Goal: Book appointment/travel/reservation

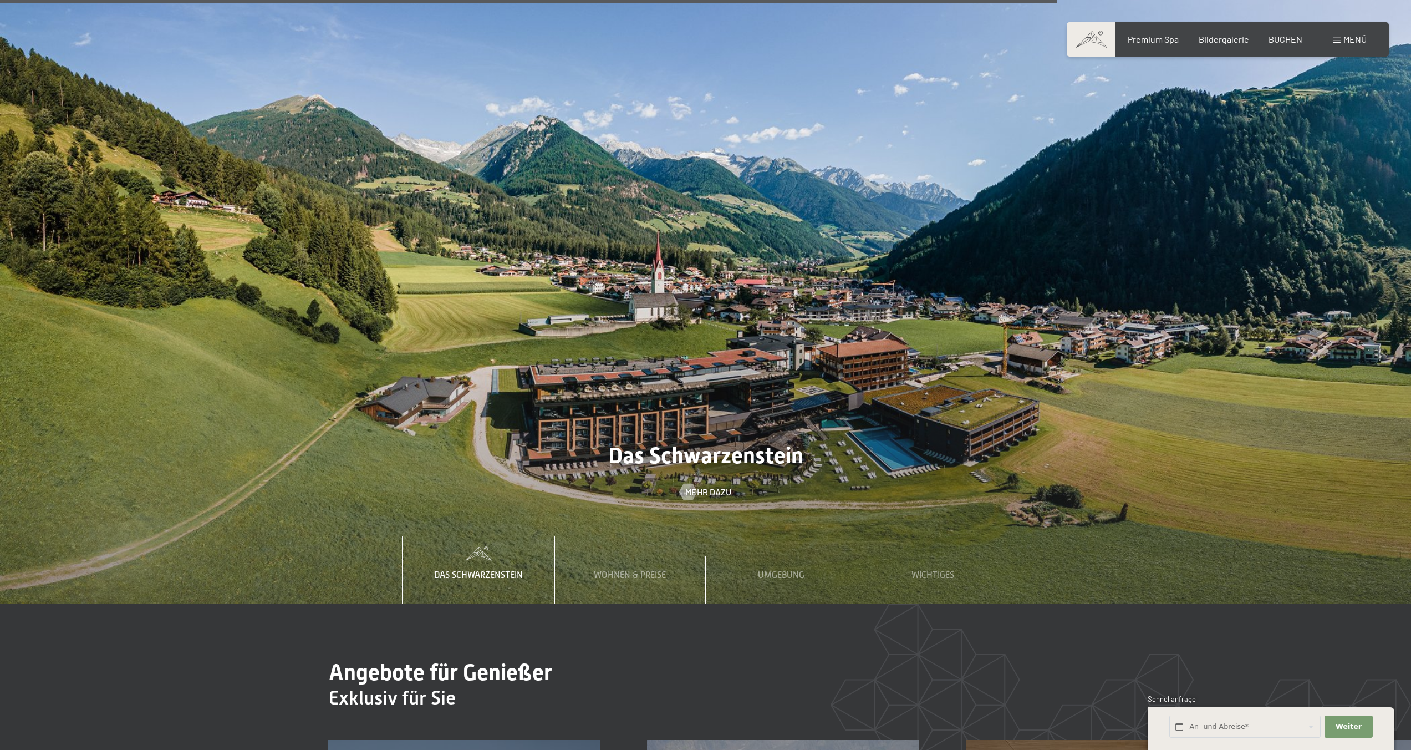
scroll to position [4880, 0]
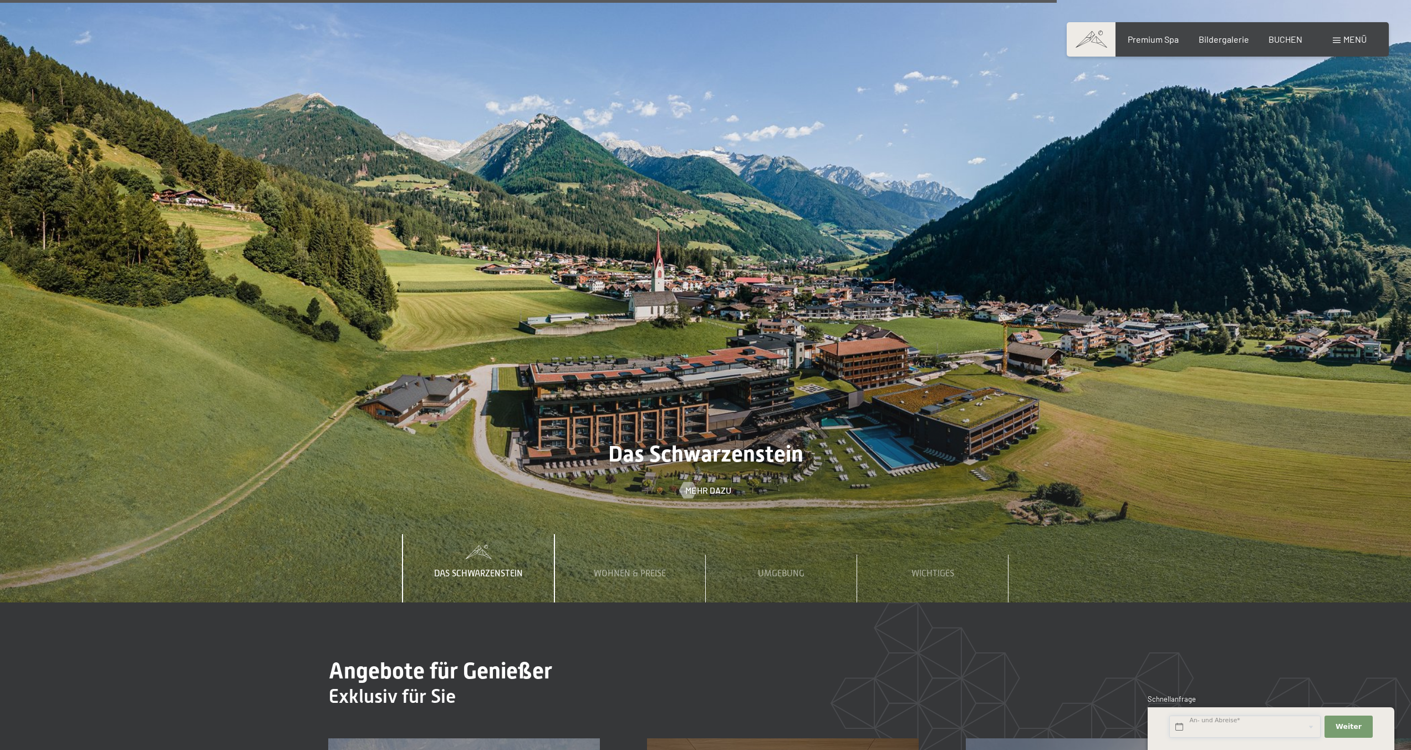
click at [1223, 719] on input "text" at bounding box center [1244, 726] width 151 height 23
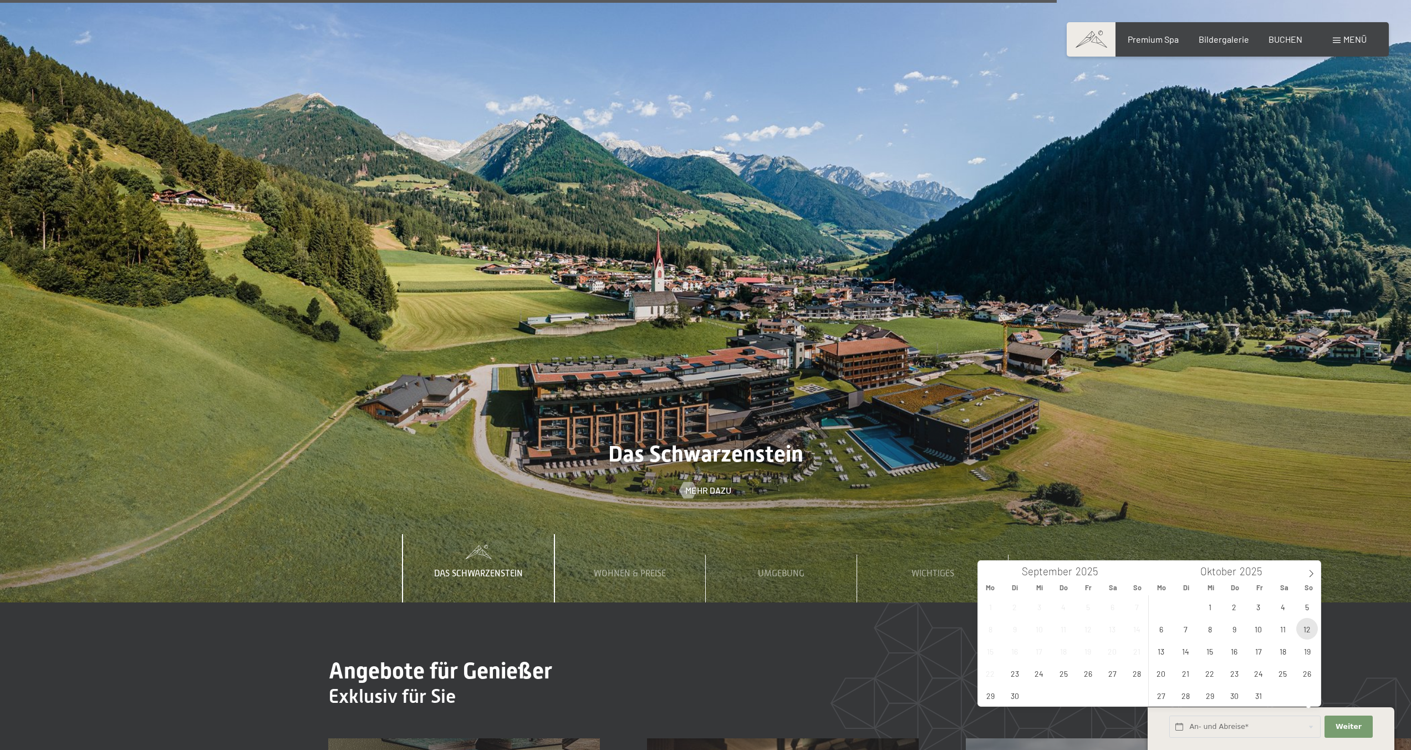
click at [1301, 629] on span "12" at bounding box center [1307, 629] width 22 height 22
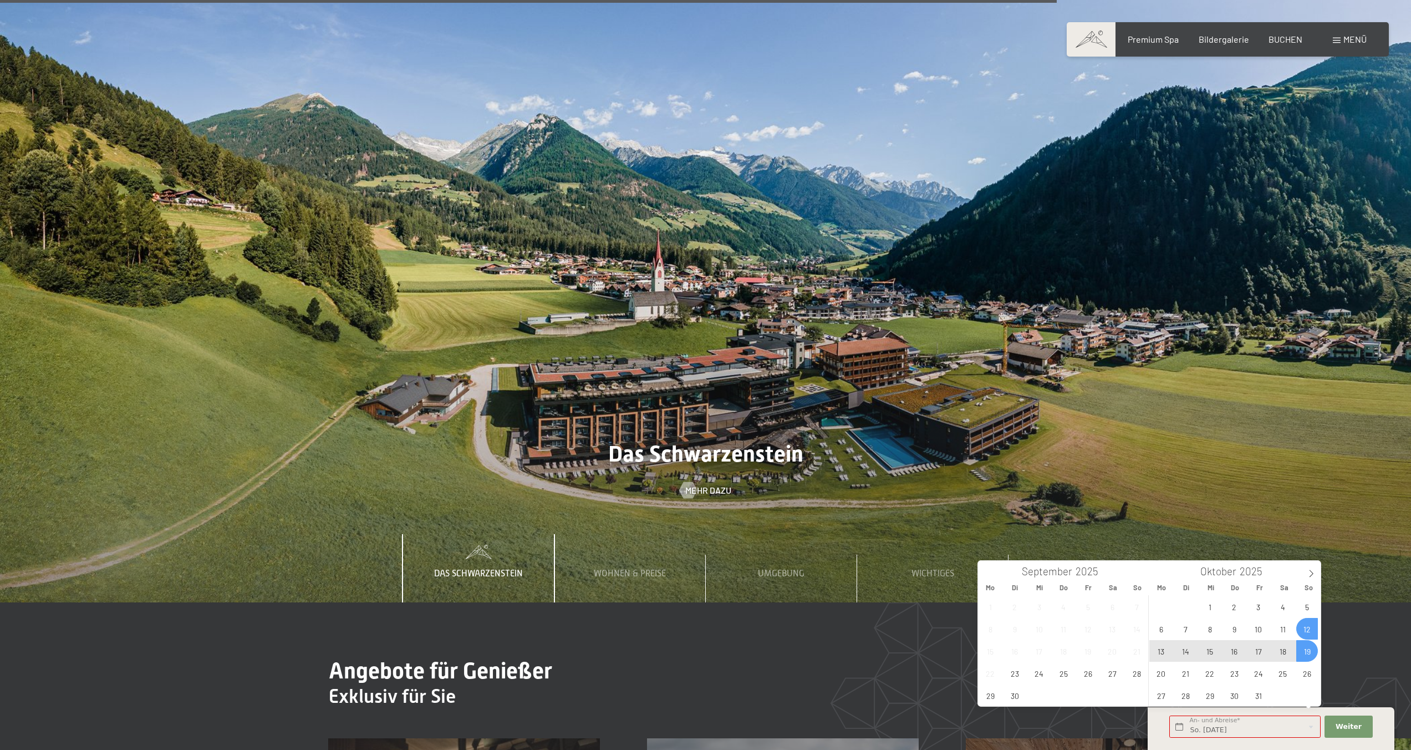
click at [1305, 648] on span "19" at bounding box center [1307, 651] width 22 height 22
type input "So. 12.10.2025 - So. 19.10.2025"
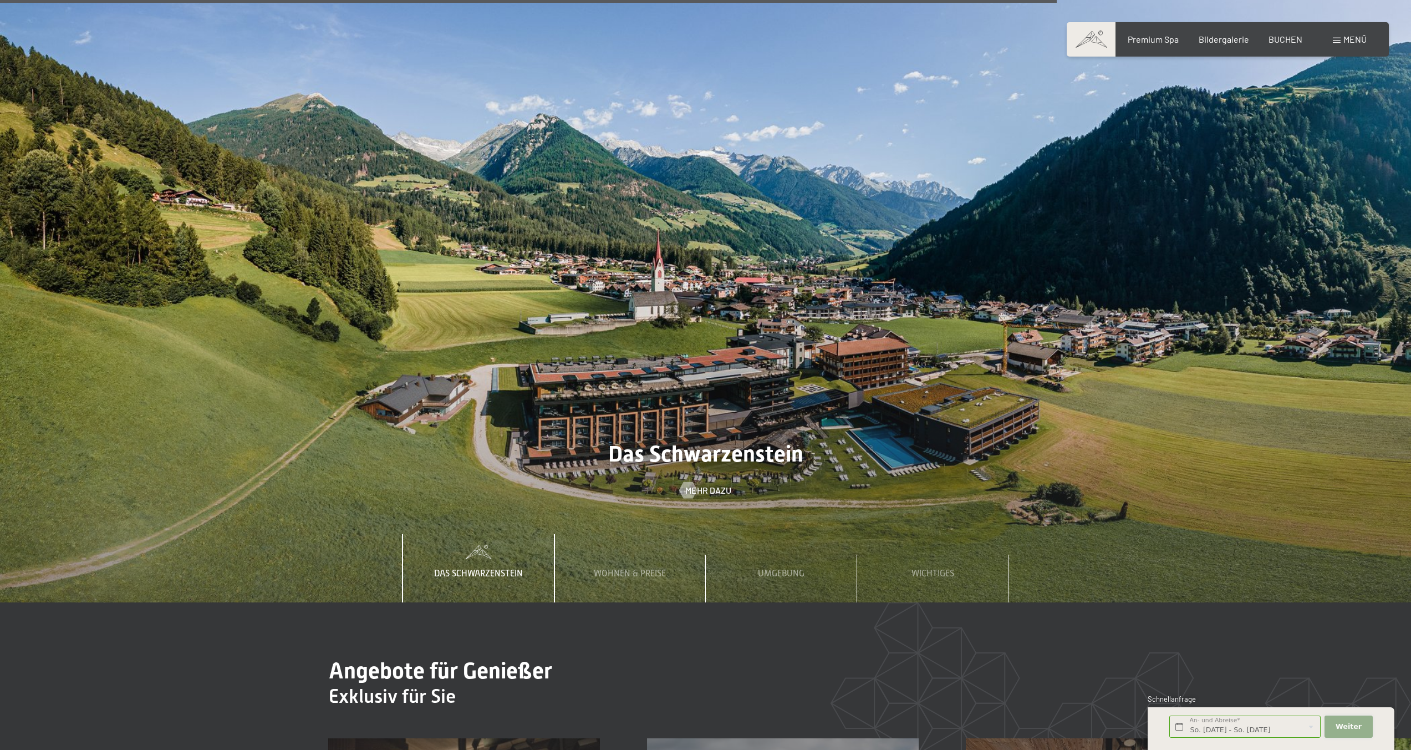
click at [1357, 731] on button "Weiter Adressfelder ausblenden" at bounding box center [1349, 726] width 48 height 23
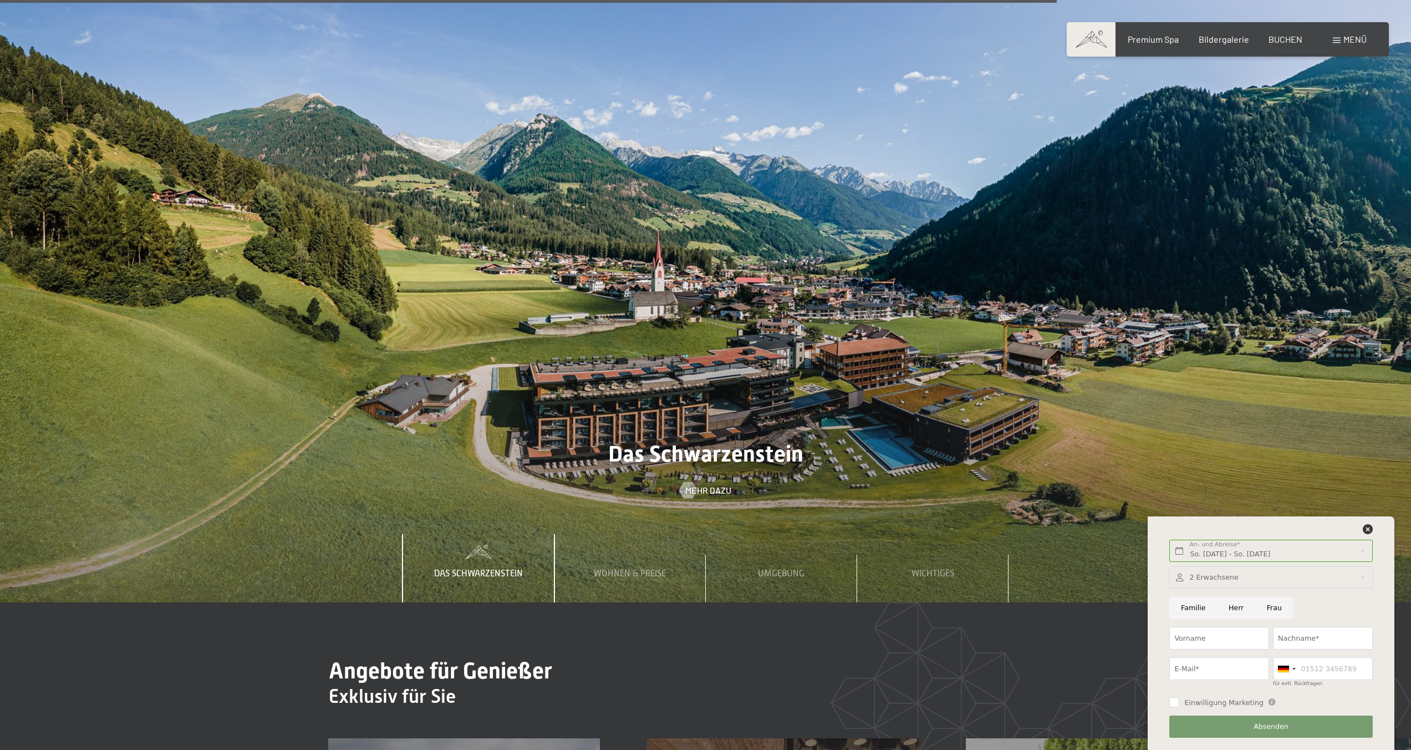
click at [1218, 579] on div at bounding box center [1270, 577] width 203 height 23
click at [1352, 606] on div at bounding box center [1358, 604] width 13 height 13
type input "3"
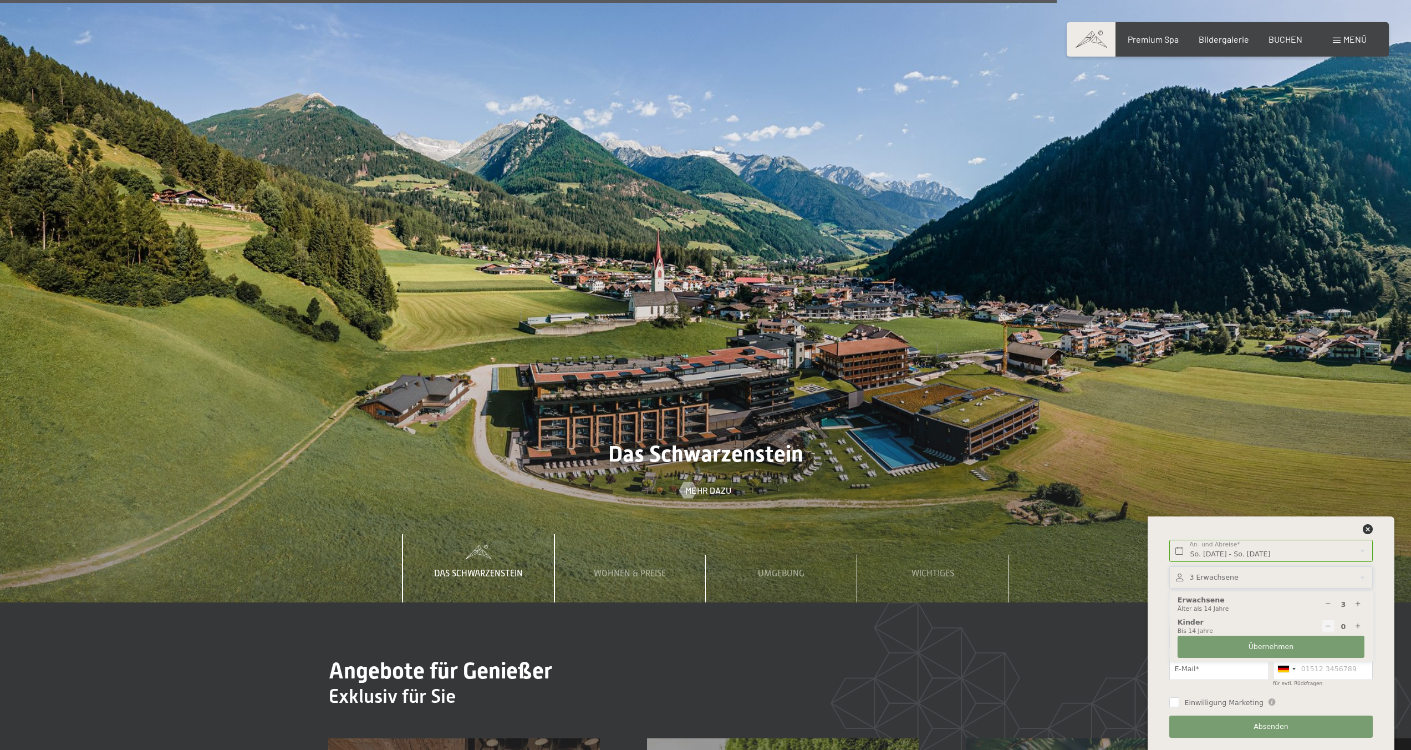
drag, startPoint x: 1392, startPoint y: 611, endPoint x: 1319, endPoint y: 591, distance: 75.3
click at [1391, 611] on div "So. 12.10.2025 - So. 19.10.2025 An- und Abreise* 7 Nächte Weiter Adressfelder a…" at bounding box center [1271, 632] width 247 height 233
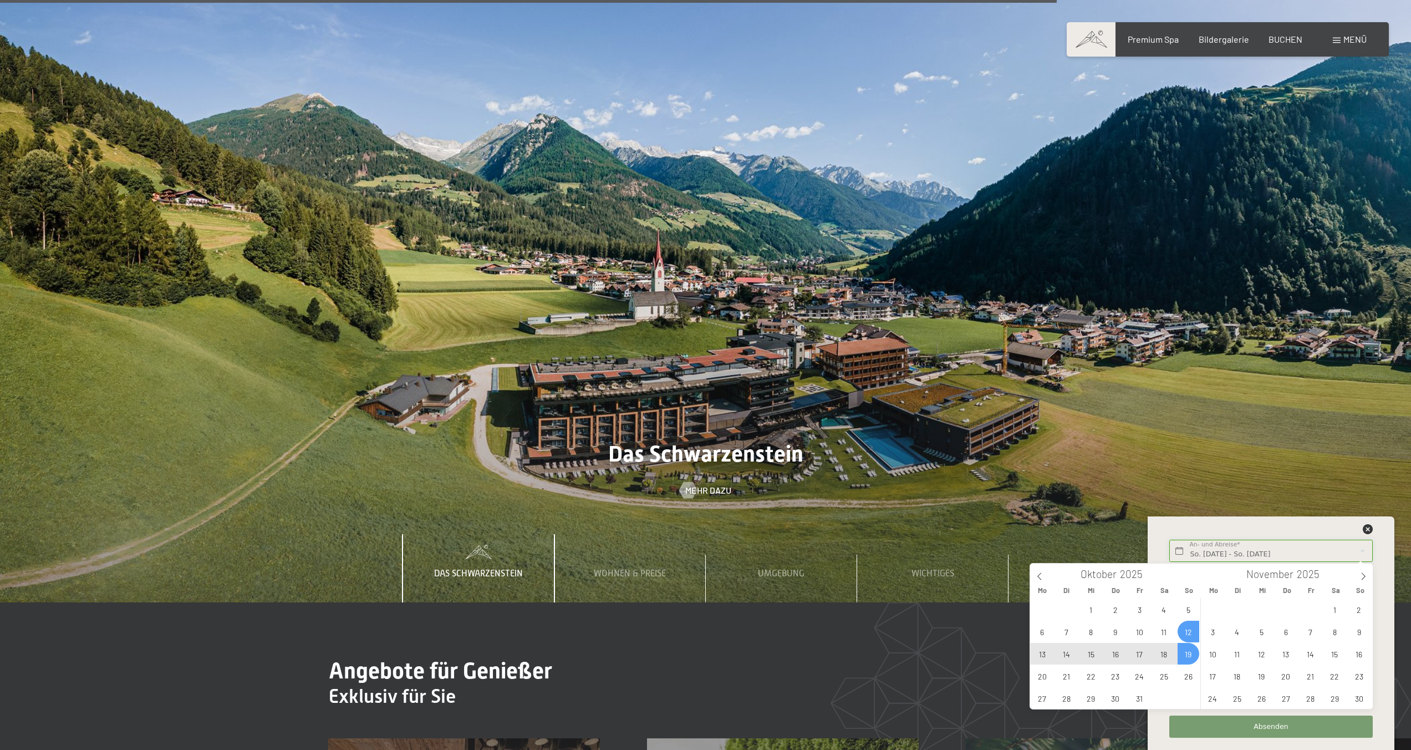
click at [1280, 552] on input "So. 12.10.2025 - So. 19.10.2025" at bounding box center [1270, 551] width 203 height 23
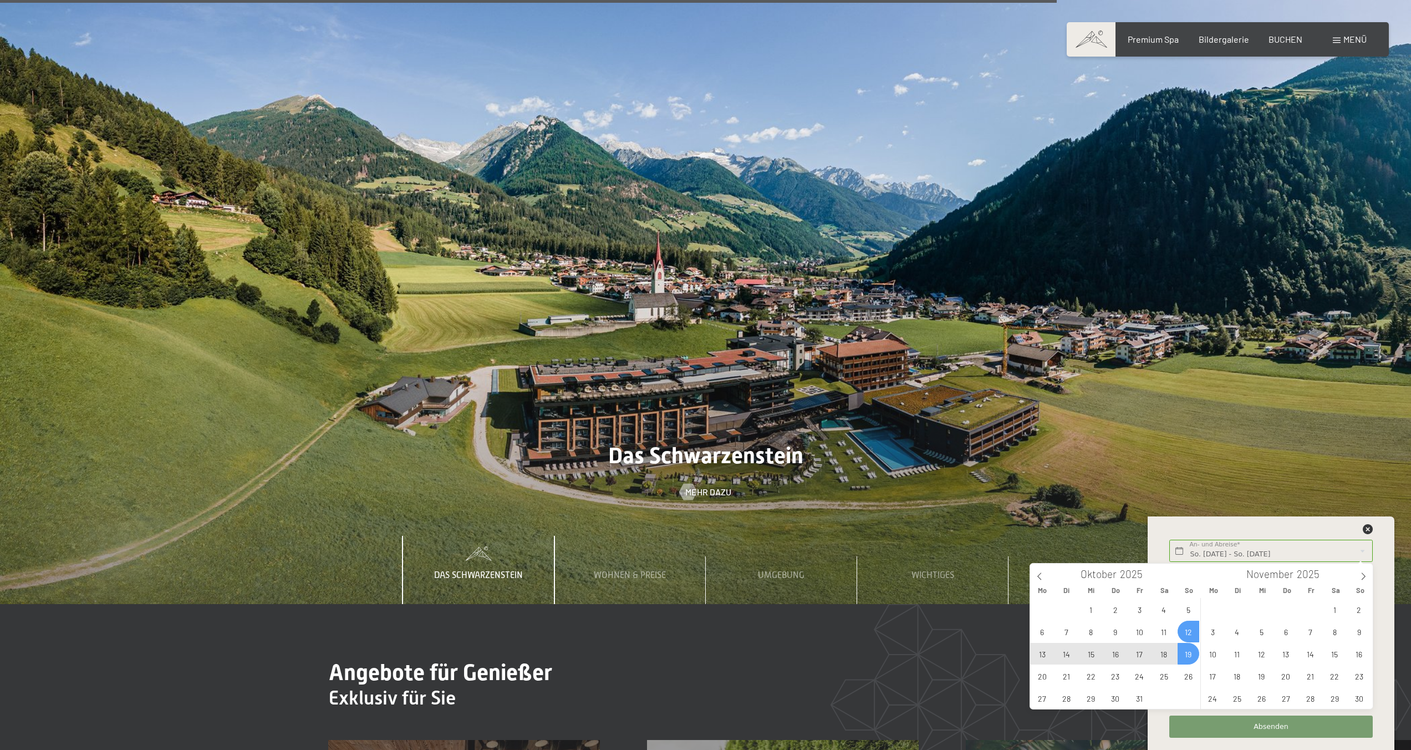
scroll to position [4879, 0]
click at [1161, 650] on span "18" at bounding box center [1164, 653] width 22 height 22
click at [1189, 635] on span "12" at bounding box center [1189, 631] width 22 height 22
type input "So. 12.10.2025 - Sa. 18.10.2025"
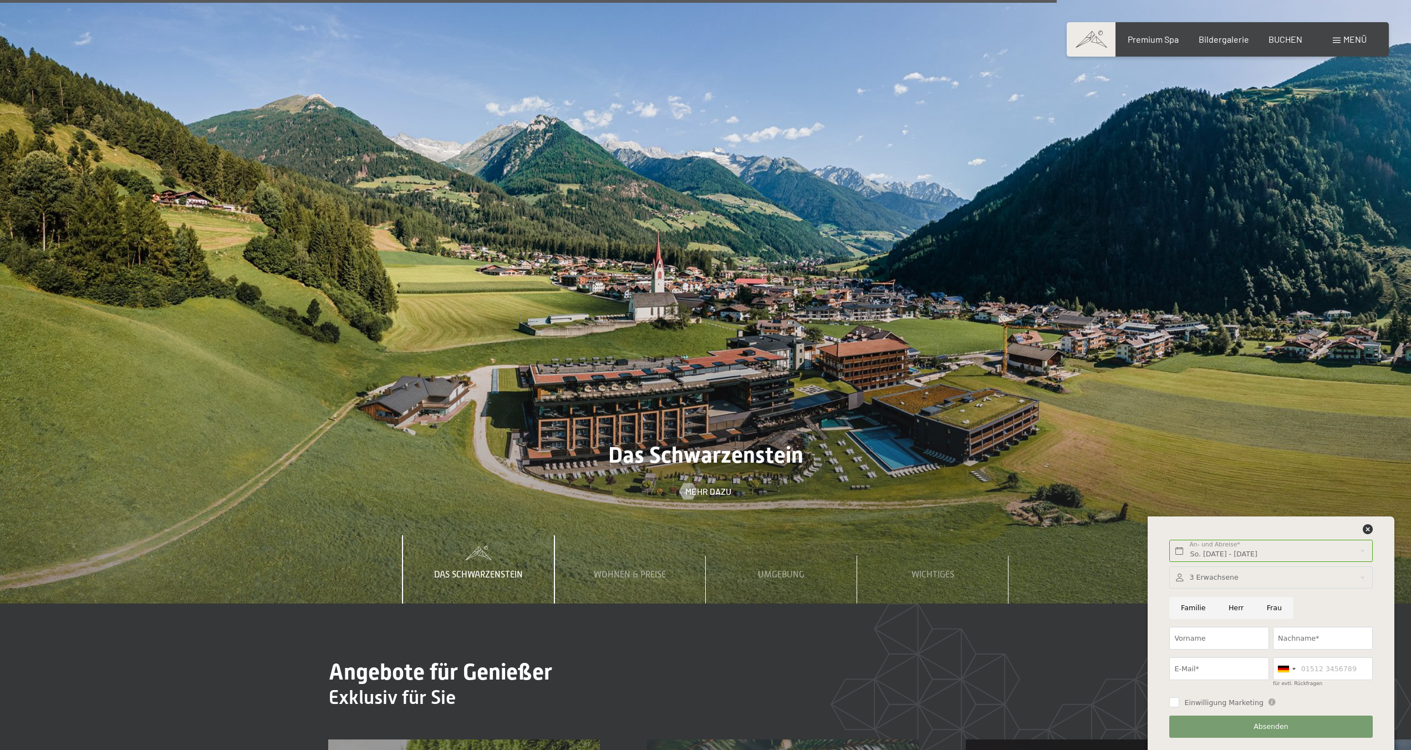
click at [1244, 581] on div at bounding box center [1270, 577] width 203 height 23
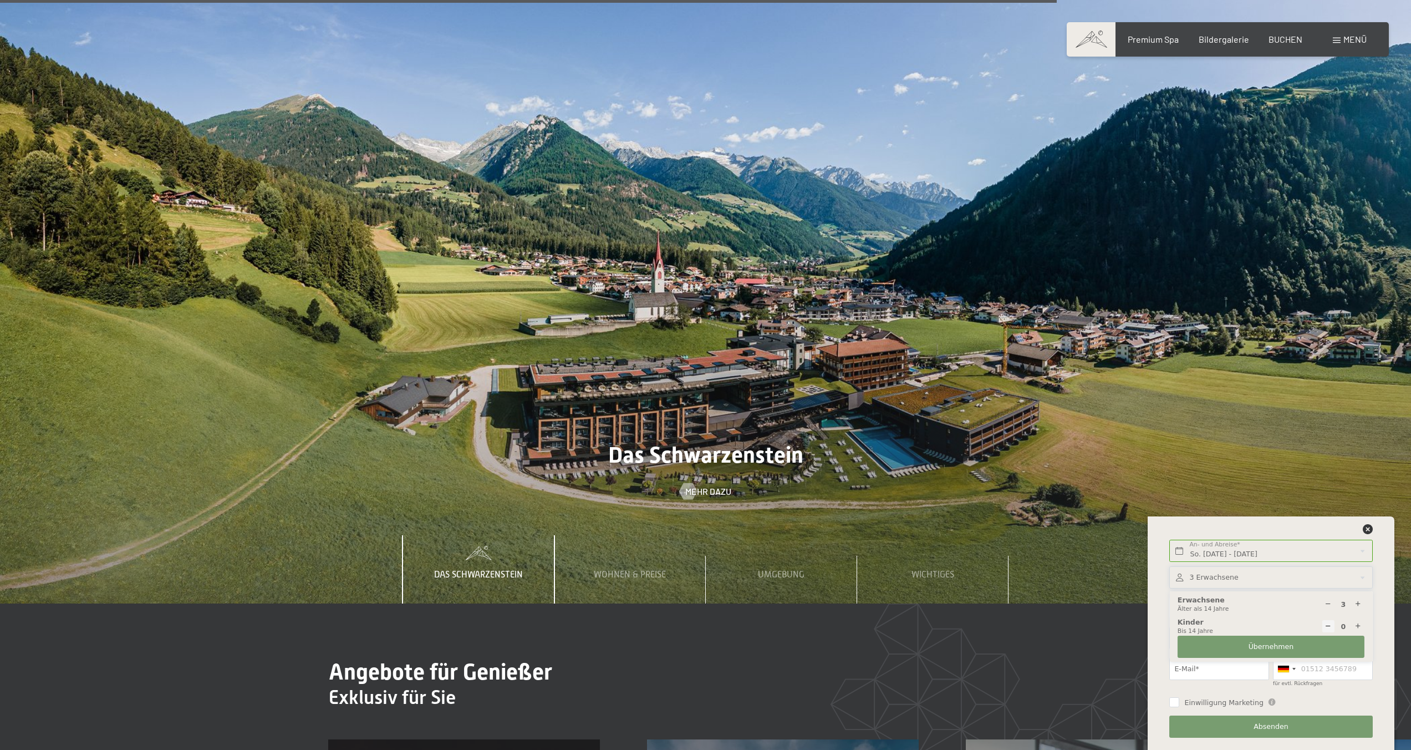
click at [1362, 603] on div at bounding box center [1358, 604] width 13 height 13
click at [1358, 608] on div at bounding box center [1358, 604] width 13 height 13
click at [1324, 603] on div at bounding box center [1329, 604] width 13 height 13
type input "4"
click at [1384, 580] on div "So. 12.10.2025 - Sa. 18.10.2025 An- und Abreise* 6 Nächte Weiter Adressfelder a…" at bounding box center [1271, 632] width 247 height 233
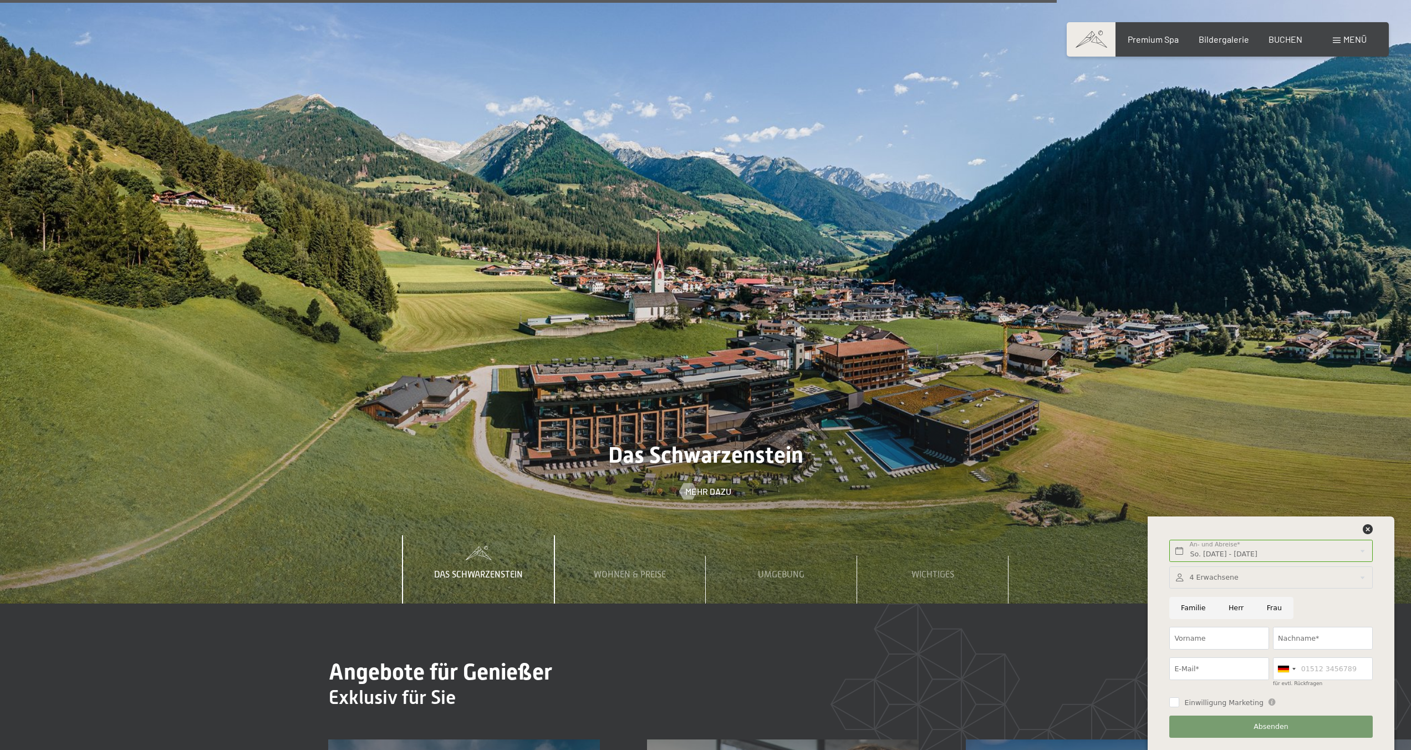
click at [1240, 608] on input "Herr" at bounding box center [1236, 608] width 38 height 23
radio input "true"
click at [1225, 634] on input "Vorname" at bounding box center [1219, 638] width 100 height 23
type input "max"
type input "lammers"
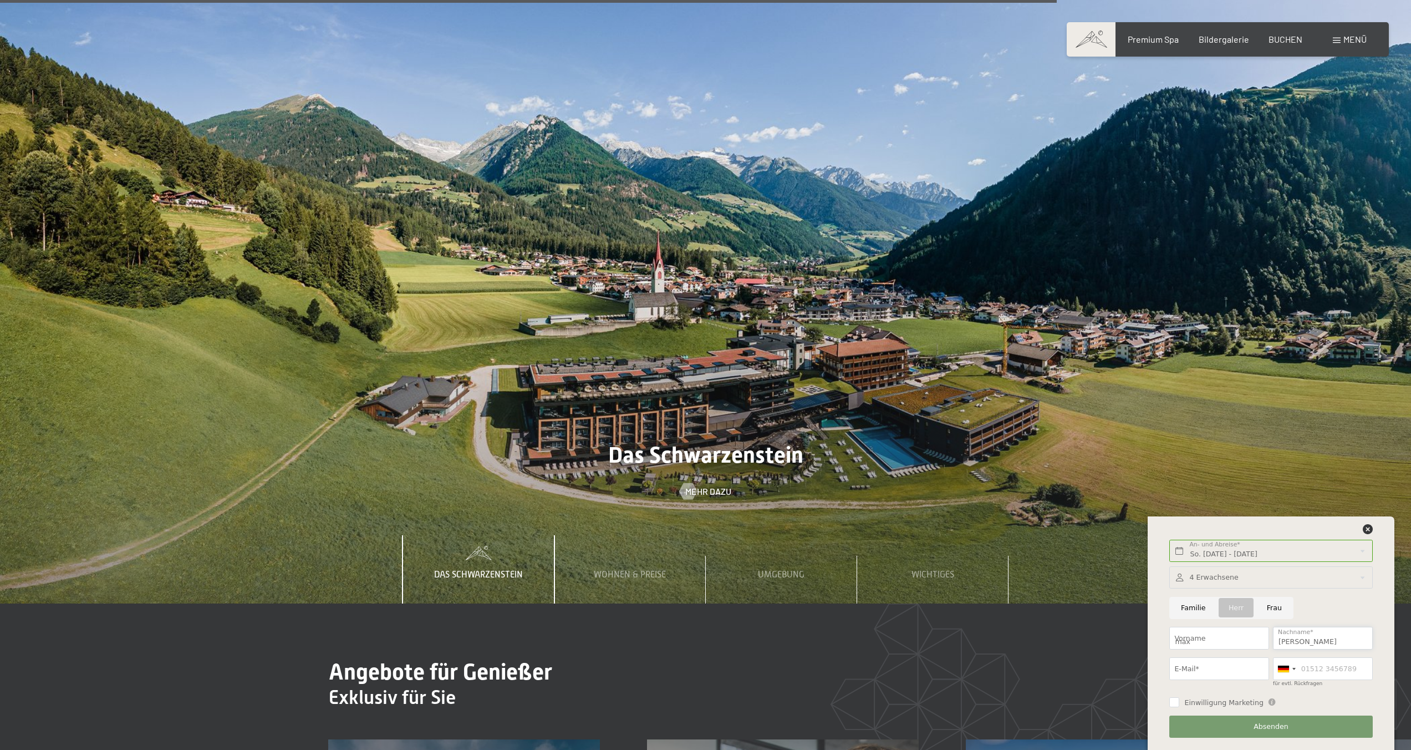
type input "instagramacc12@gmx.de"
type input "015165156418"
click at [1218, 664] on input "instagramacc12@gmx.de" at bounding box center [1219, 668] width 100 height 23
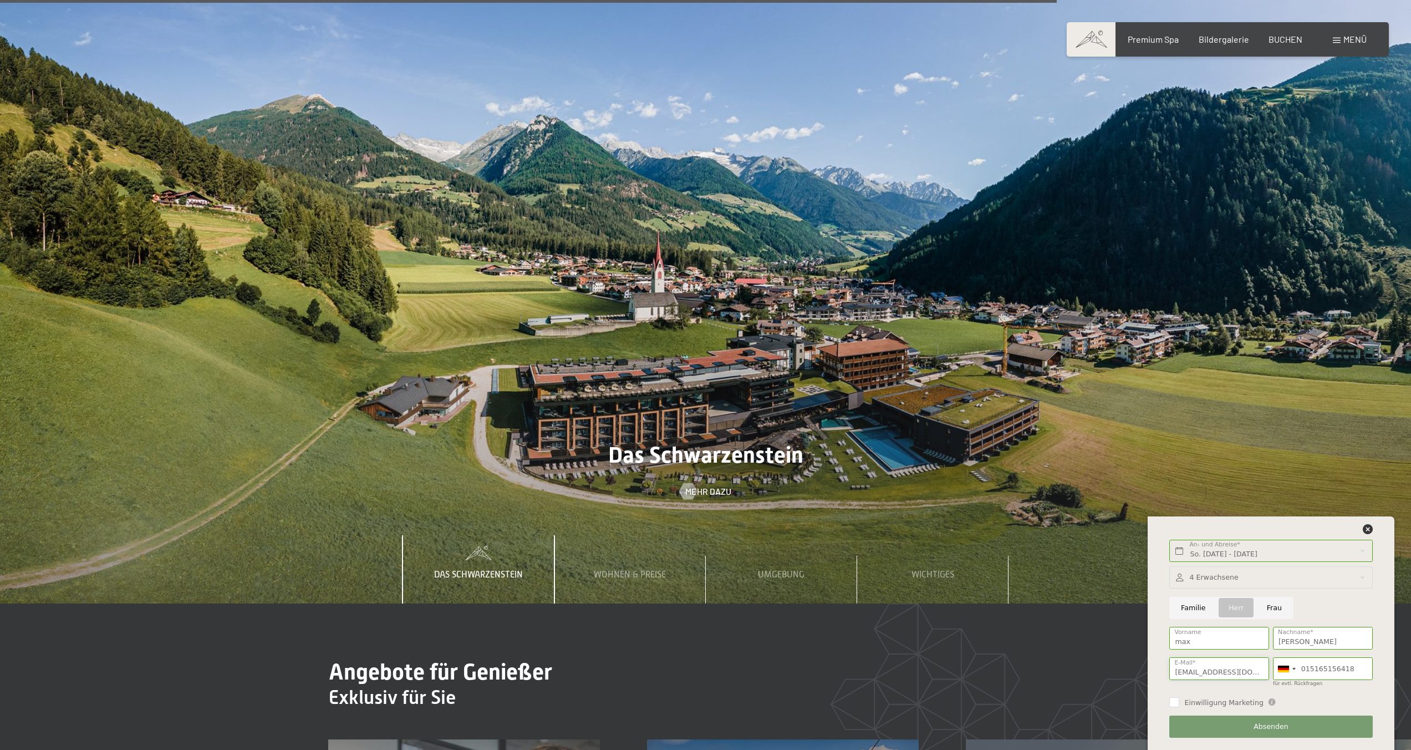
click at [1218, 664] on input "instagramacc12@gmx.de" at bounding box center [1219, 668] width 100 height 23
type input "l"
type input "max@madayo.de"
click at [1219, 649] on div "max Vorname" at bounding box center [1220, 638] width 104 height 30
click at [1213, 640] on input "max" at bounding box center [1219, 638] width 100 height 23
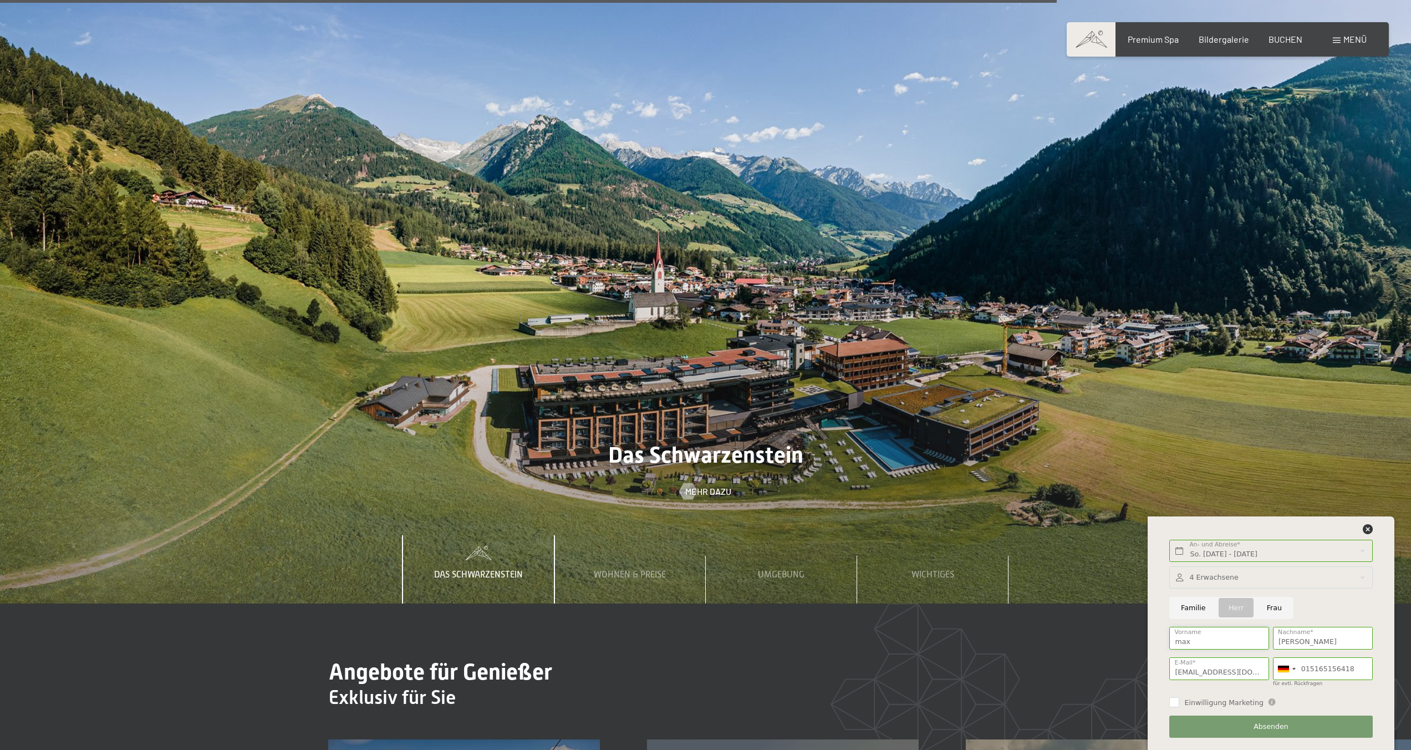
click at [1213, 640] on input "max" at bounding box center [1219, 638] width 100 height 23
type input "Max"
click at [1282, 635] on input "lammers" at bounding box center [1323, 638] width 100 height 23
click at [1283, 635] on input "lammers" at bounding box center [1323, 638] width 100 height 23
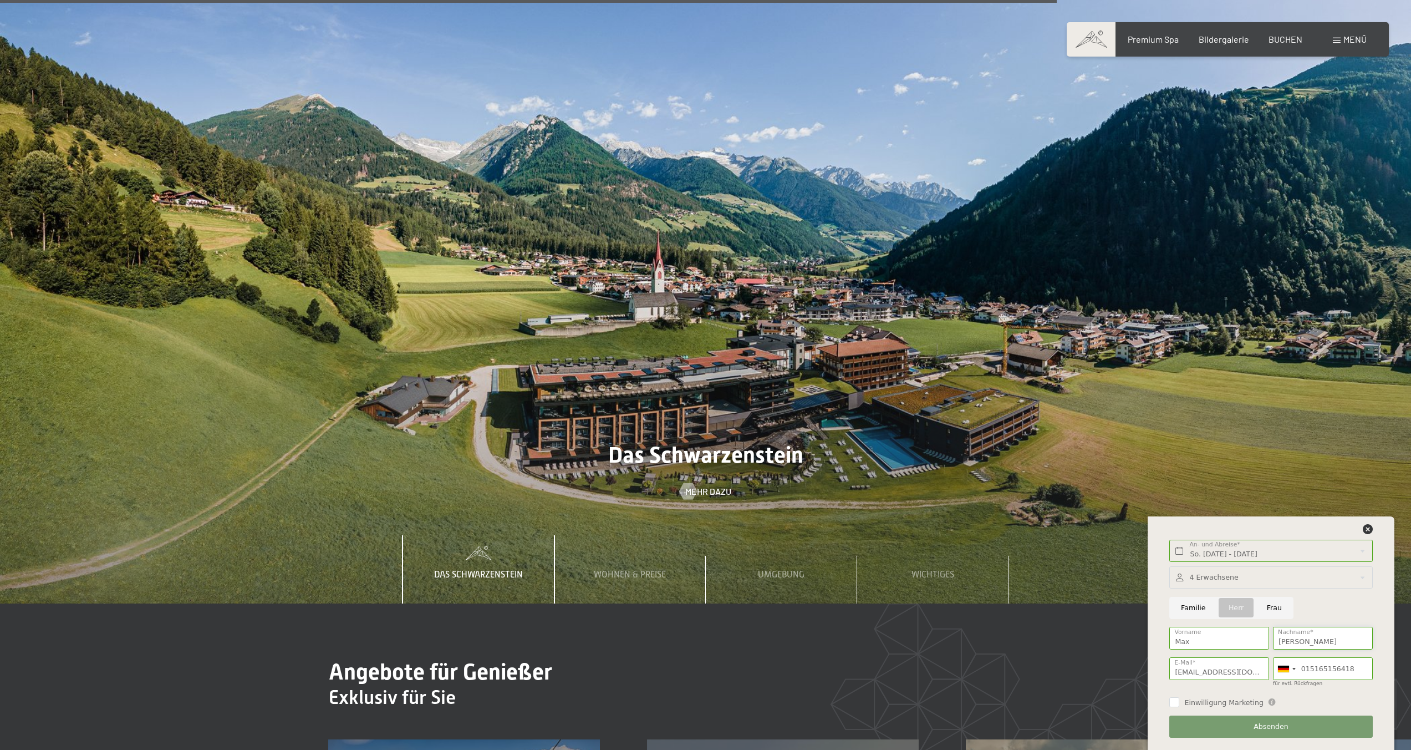
type input "Lammers"
click at [1341, 592] on div "Familie Herr Frau" at bounding box center [1271, 607] width 207 height 30
click at [1181, 700] on label "Einwilligung Marketing" at bounding box center [1221, 703] width 84 height 10
click at [1179, 700] on input "Einwilligung Marketing" at bounding box center [1174, 702] width 10 height 10
click at [1179, 701] on label "Einwilligung Marketing" at bounding box center [1221, 703] width 84 height 10
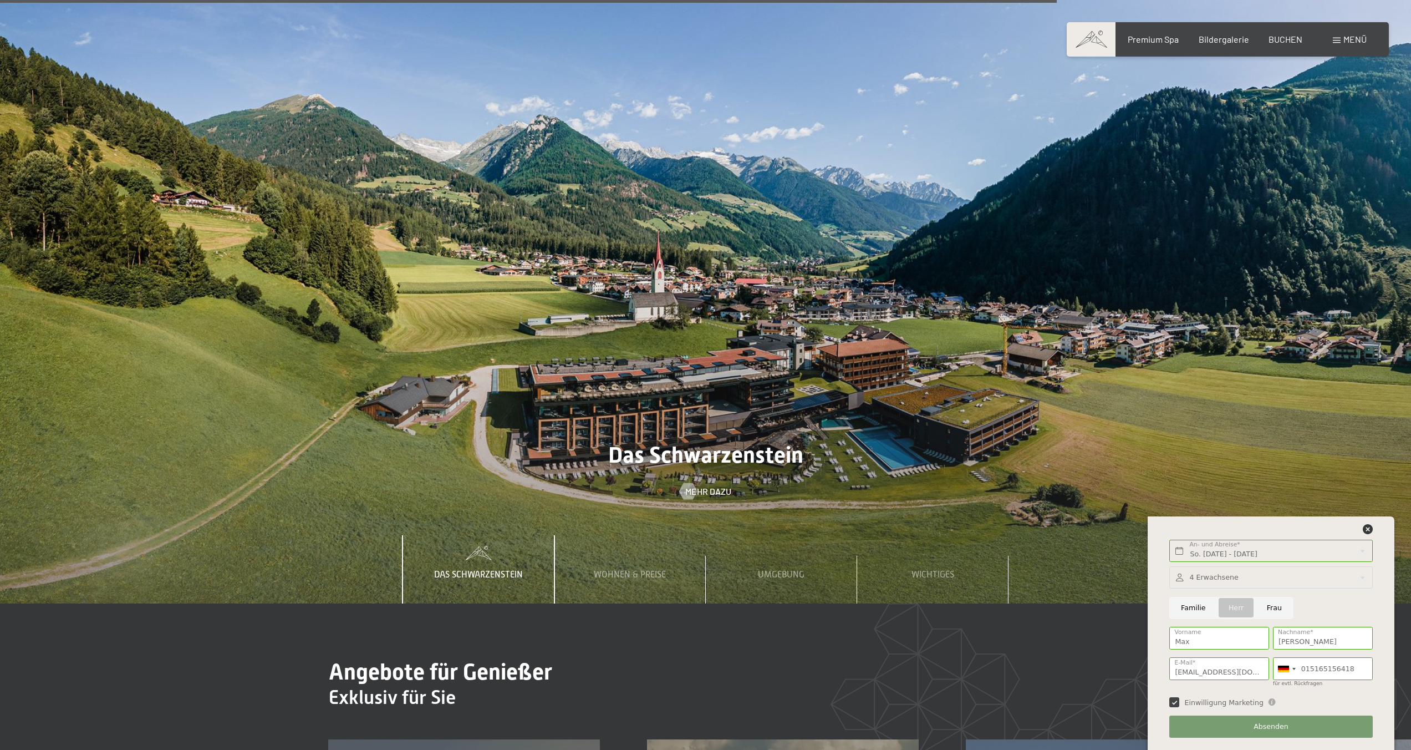
click at [1179, 701] on input "Einwilligung Marketing" at bounding box center [1174, 702] width 10 height 10
click at [1178, 703] on input "Einwilligung Marketing" at bounding box center [1174, 702] width 10 height 10
checkbox input "true"
click at [1242, 721] on button "Absenden" at bounding box center [1270, 726] width 203 height 23
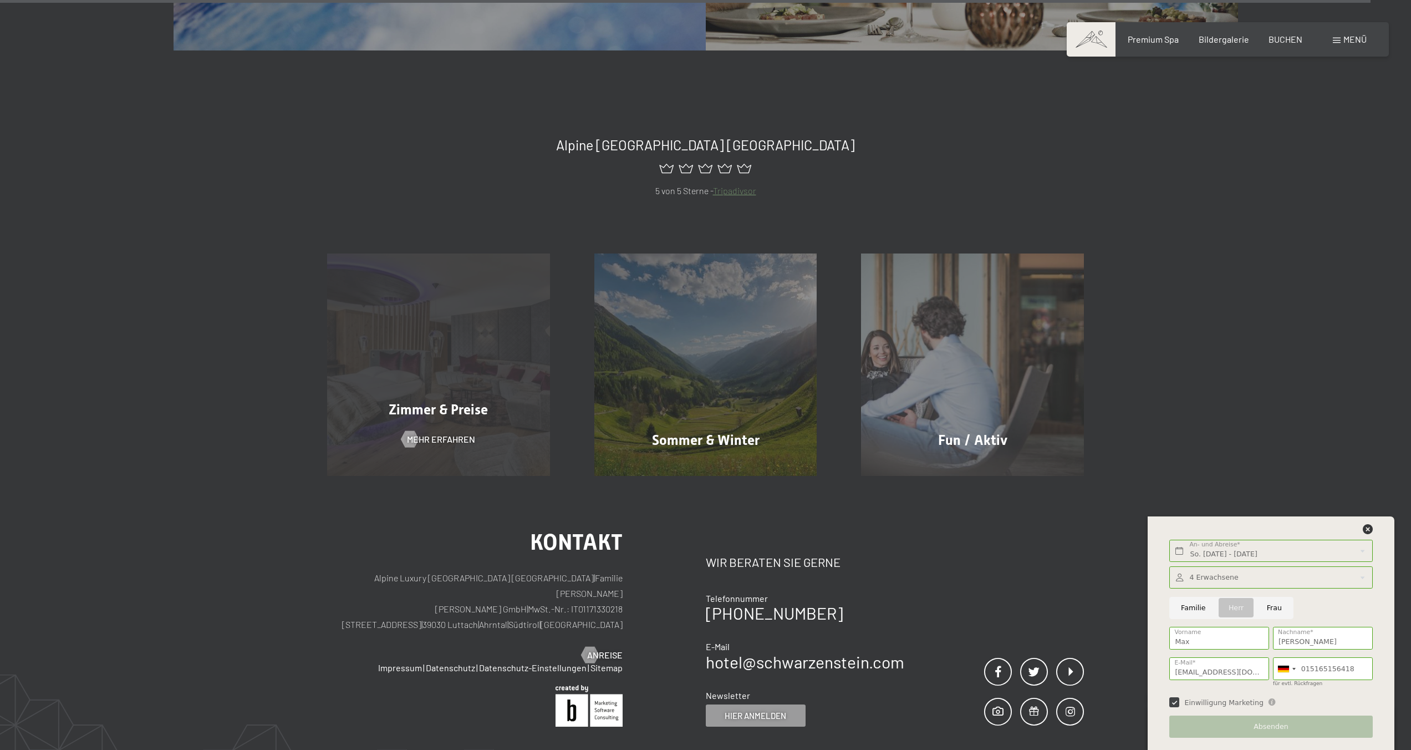
scroll to position [6393, 0]
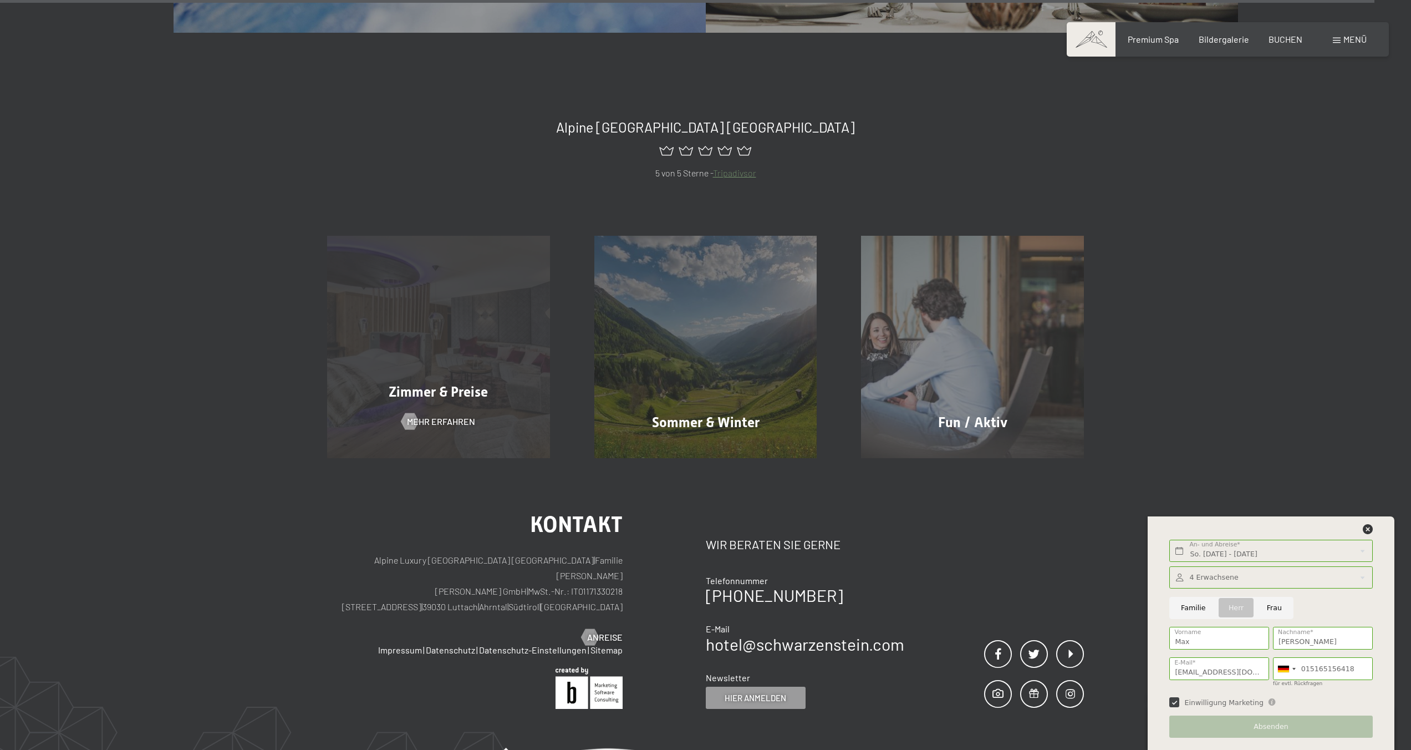
click at [418, 293] on div "Zimmer & Preise Mehr erfahren" at bounding box center [438, 347] width 267 height 223
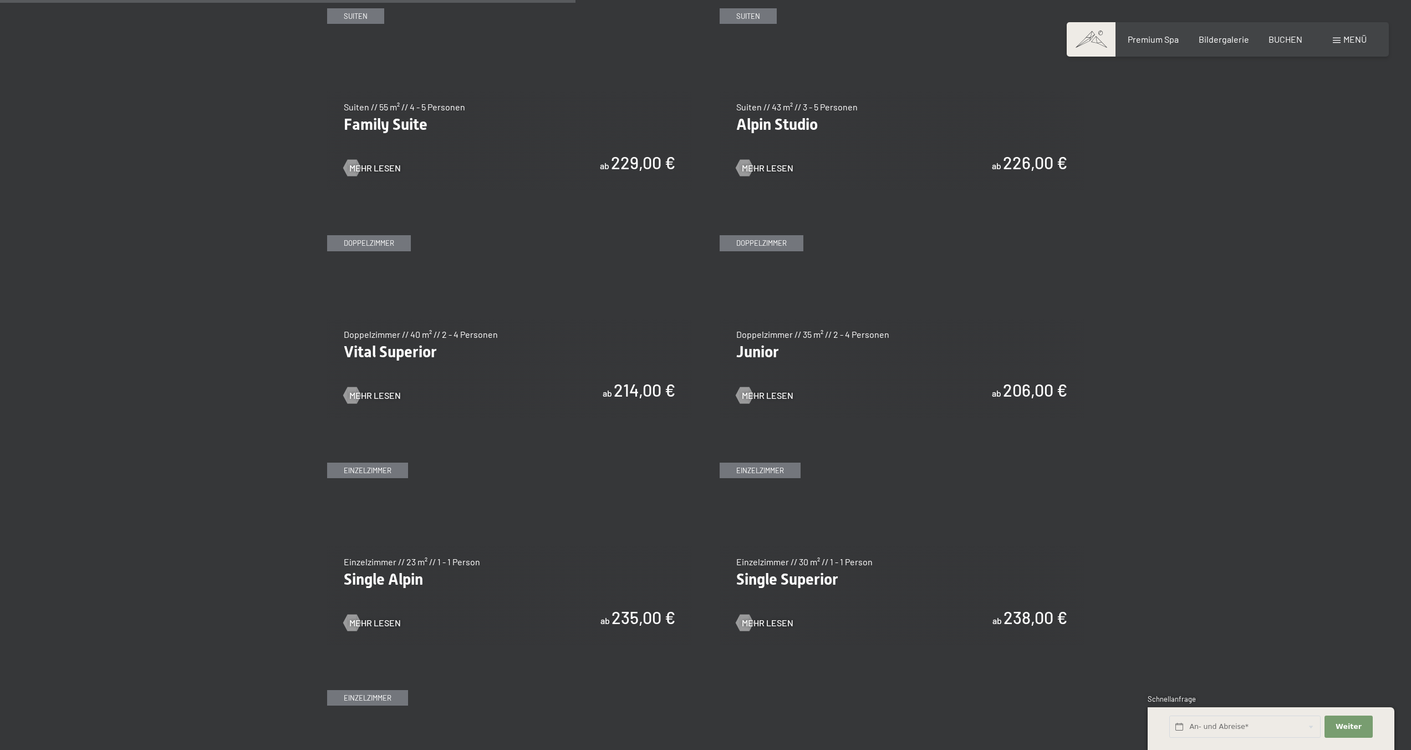
scroll to position [1433, 0]
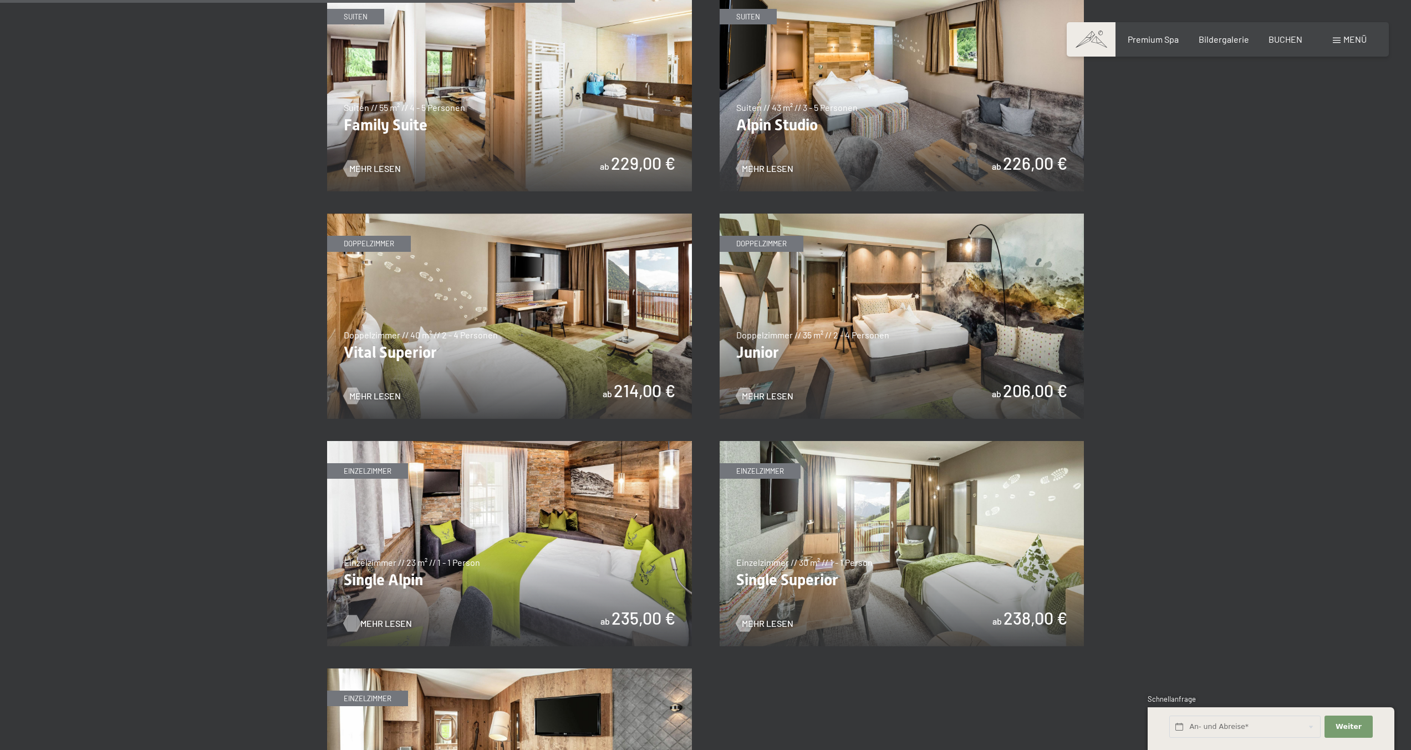
click at [388, 623] on span "Mehr Lesen" at bounding box center [386, 623] width 52 height 12
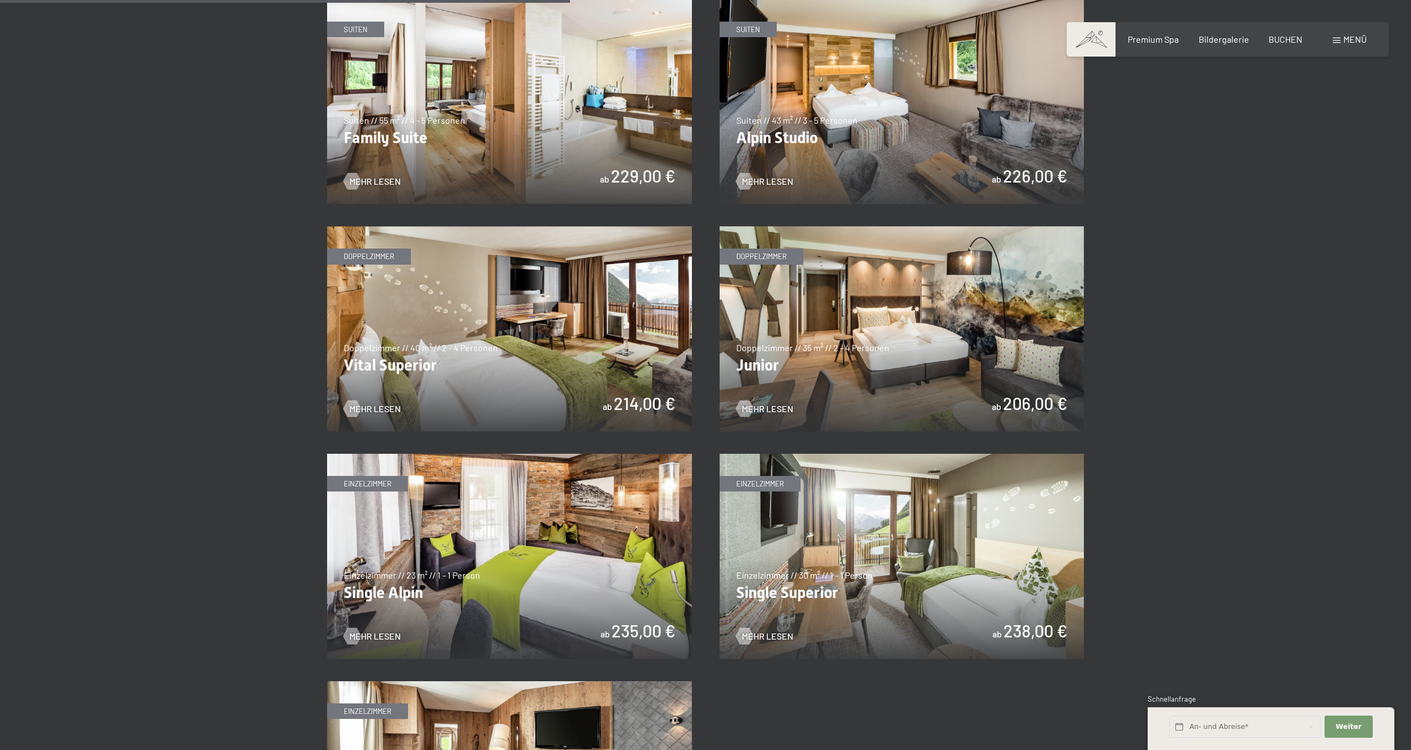
scroll to position [1418, 0]
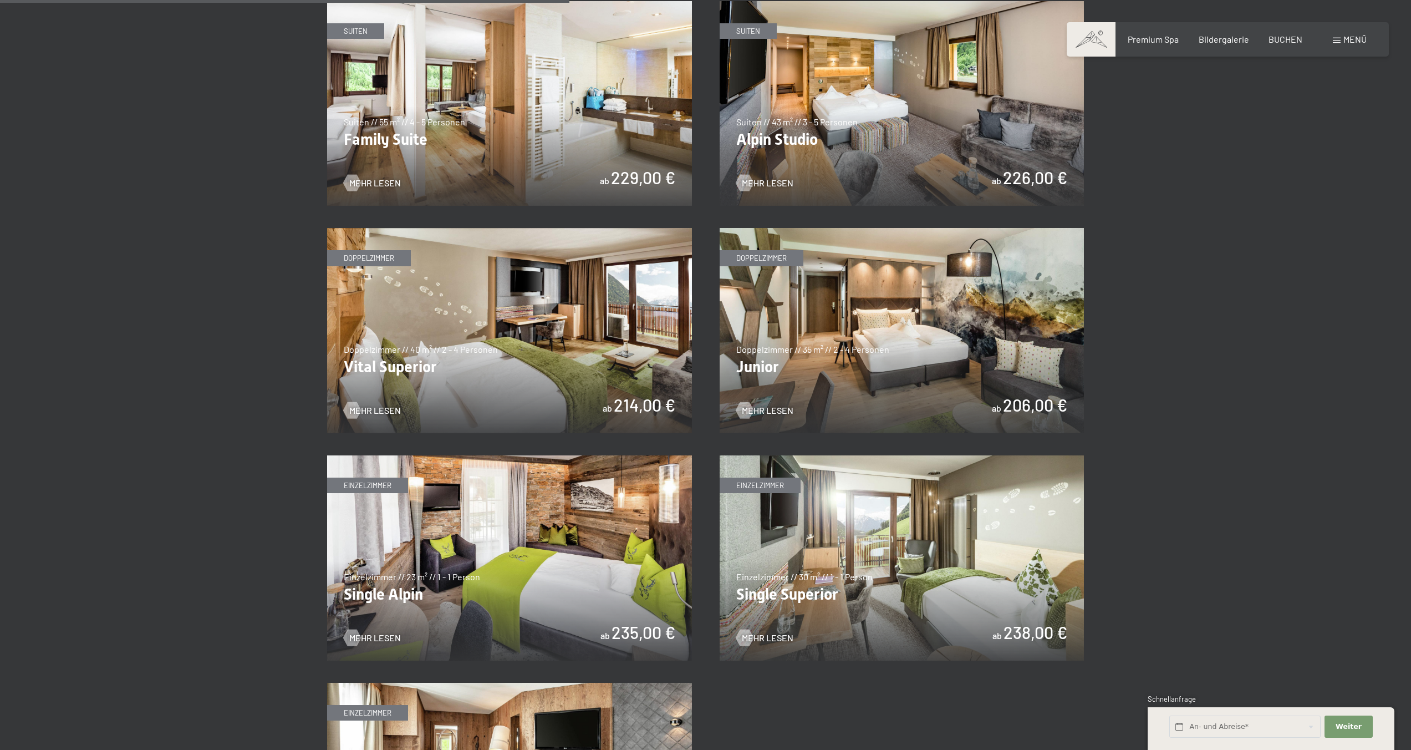
click at [912, 363] on img at bounding box center [902, 330] width 365 height 205
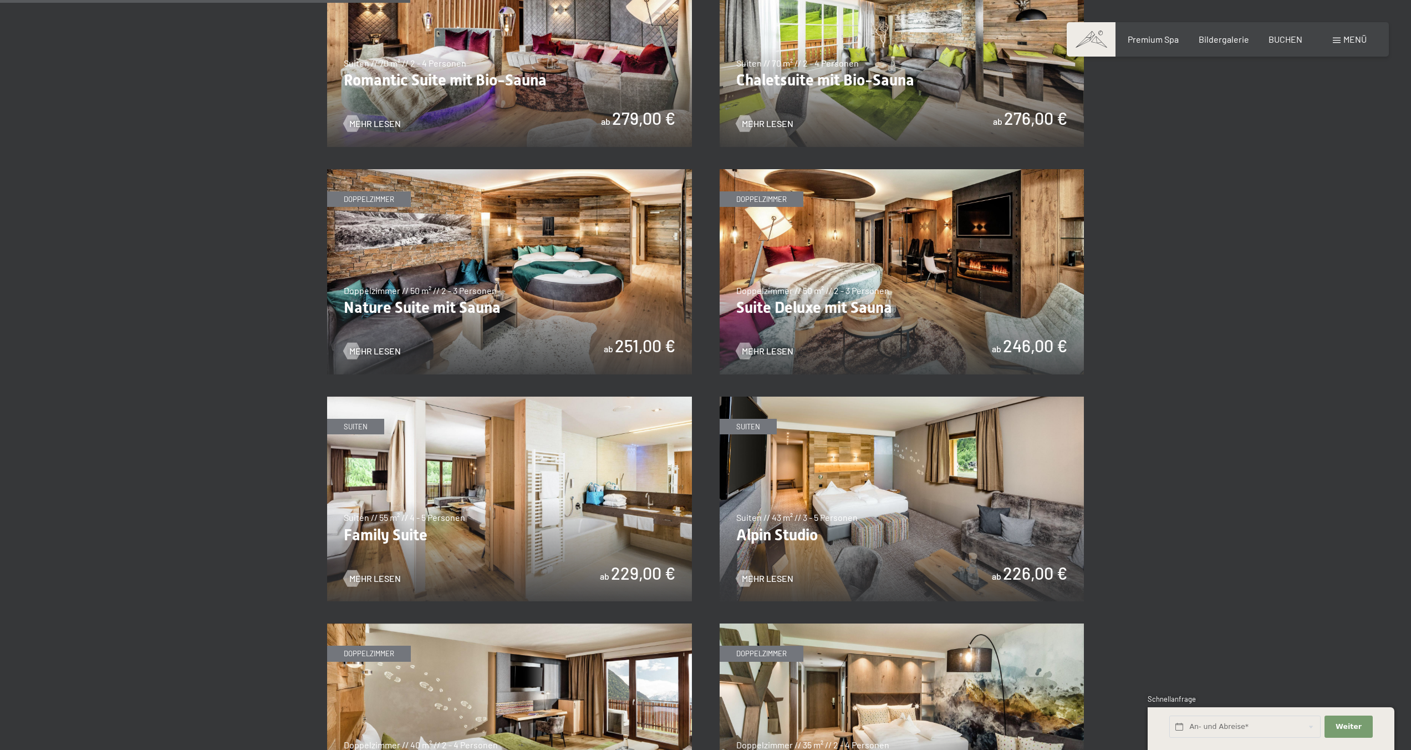
scroll to position [1020, 0]
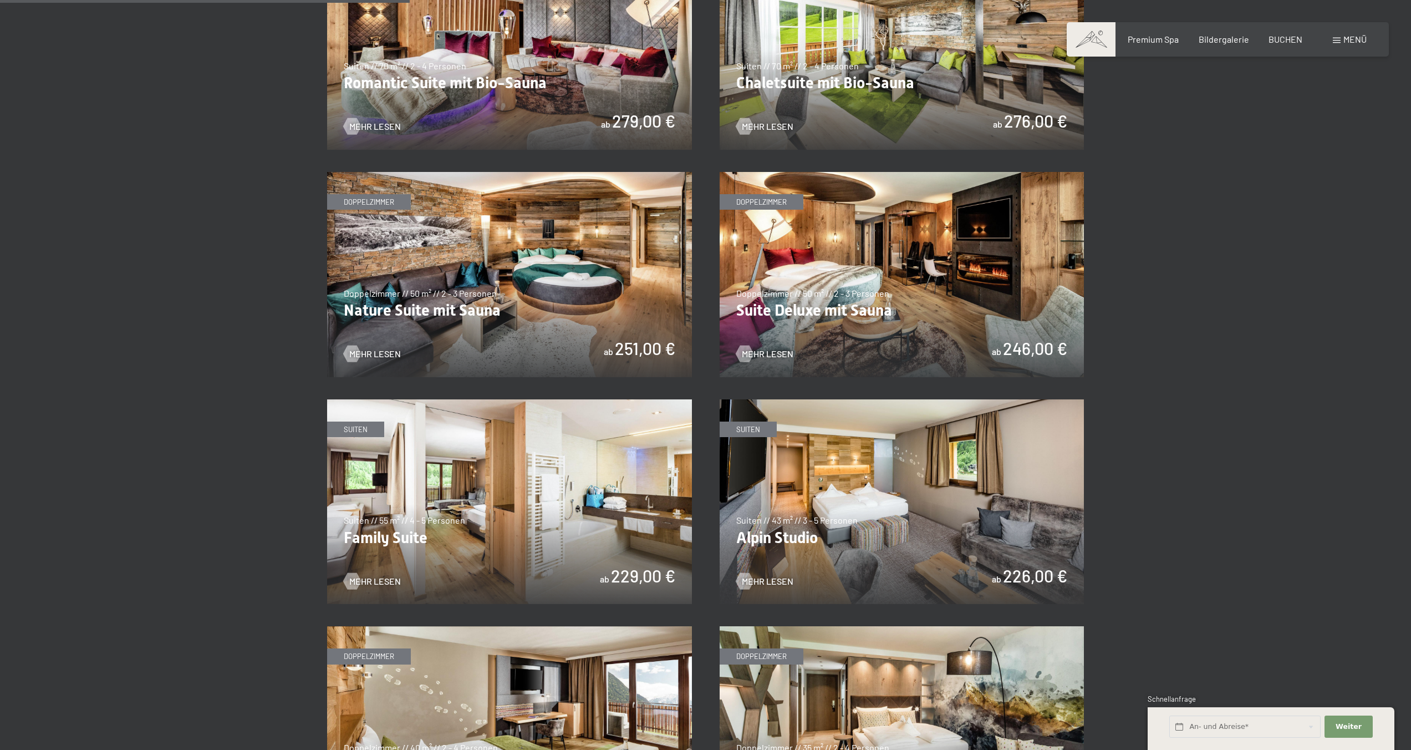
click at [909, 299] on img at bounding box center [902, 274] width 365 height 205
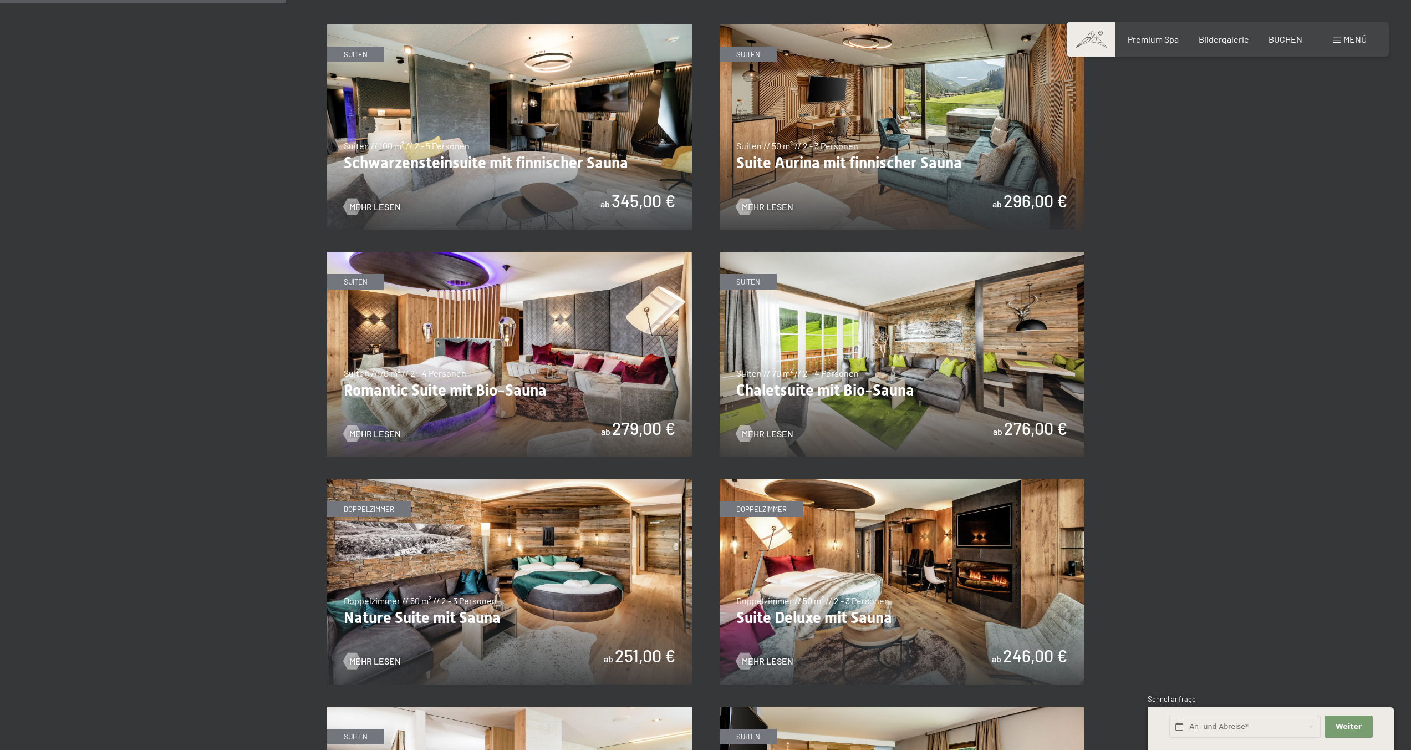
scroll to position [711, 0]
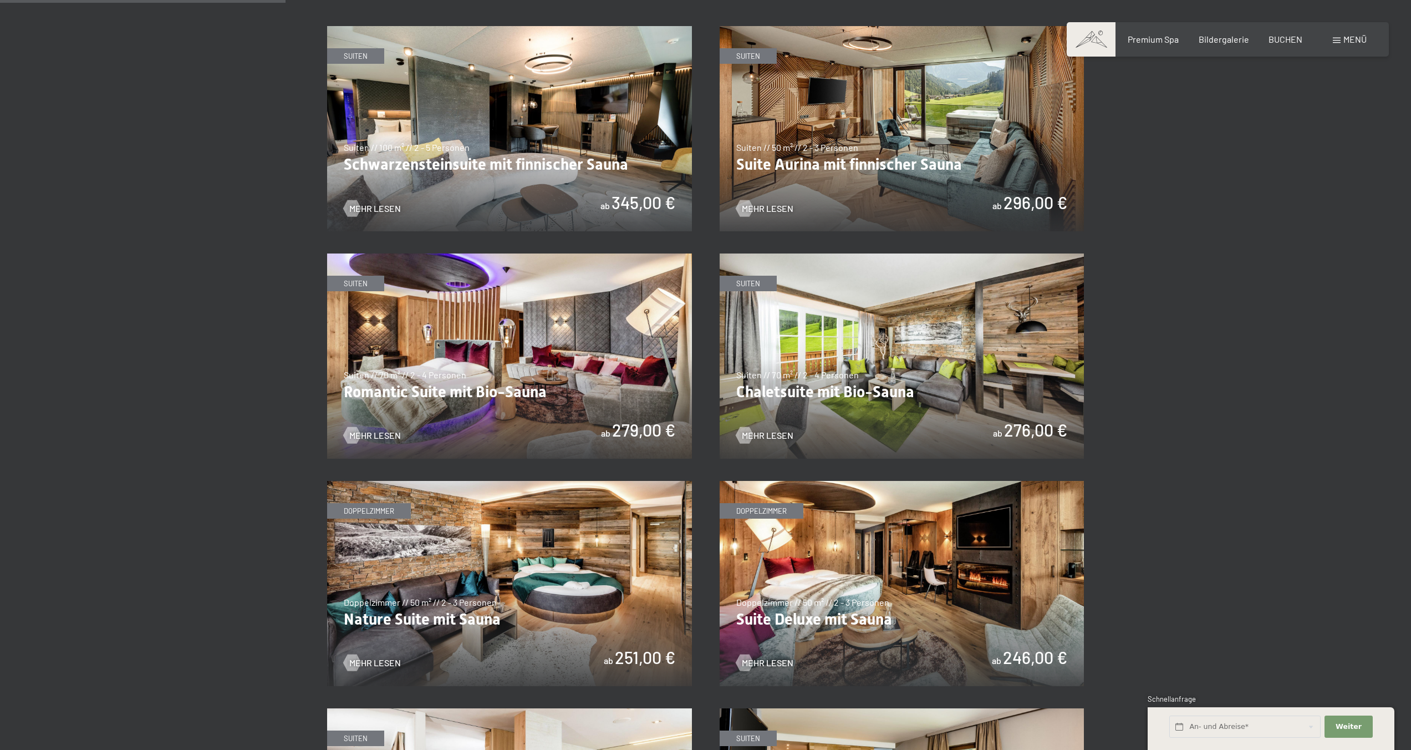
click at [577, 352] on img at bounding box center [509, 355] width 365 height 205
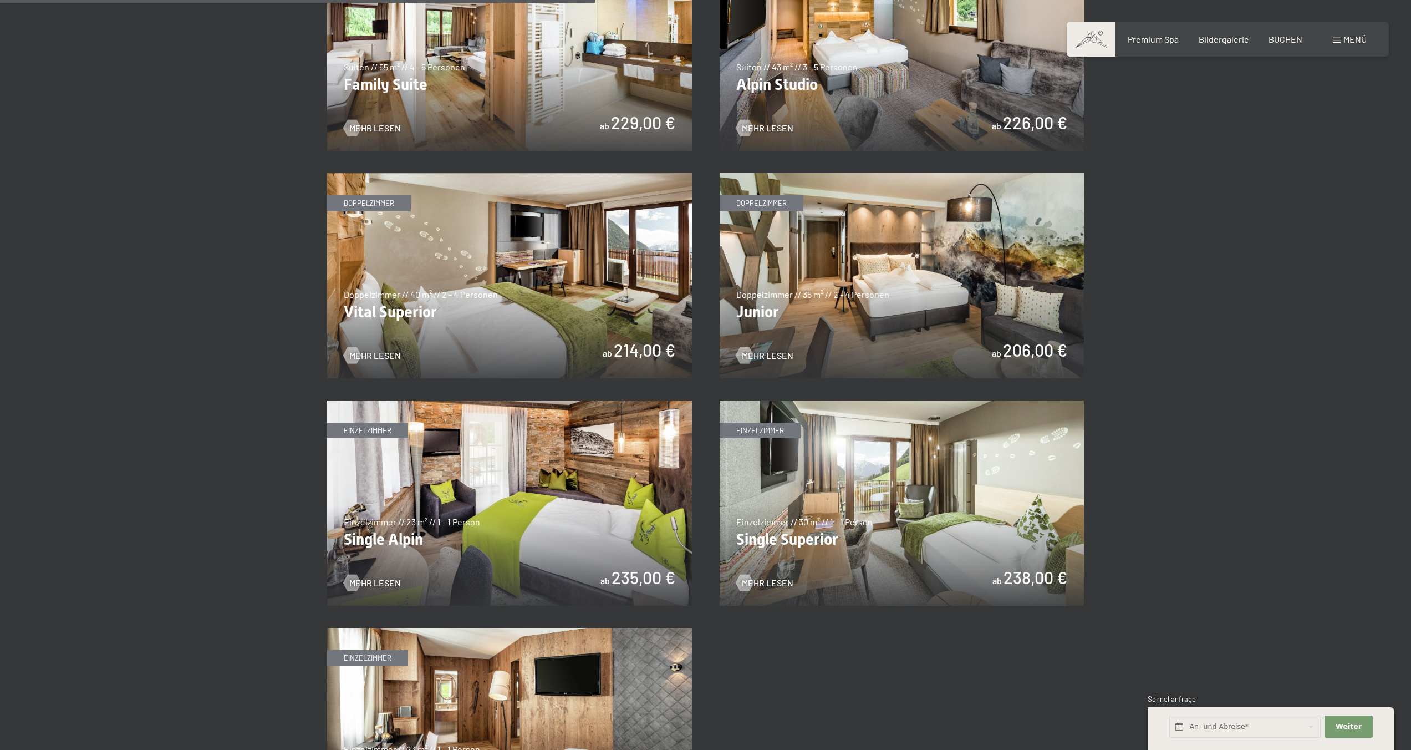
scroll to position [1482, 0]
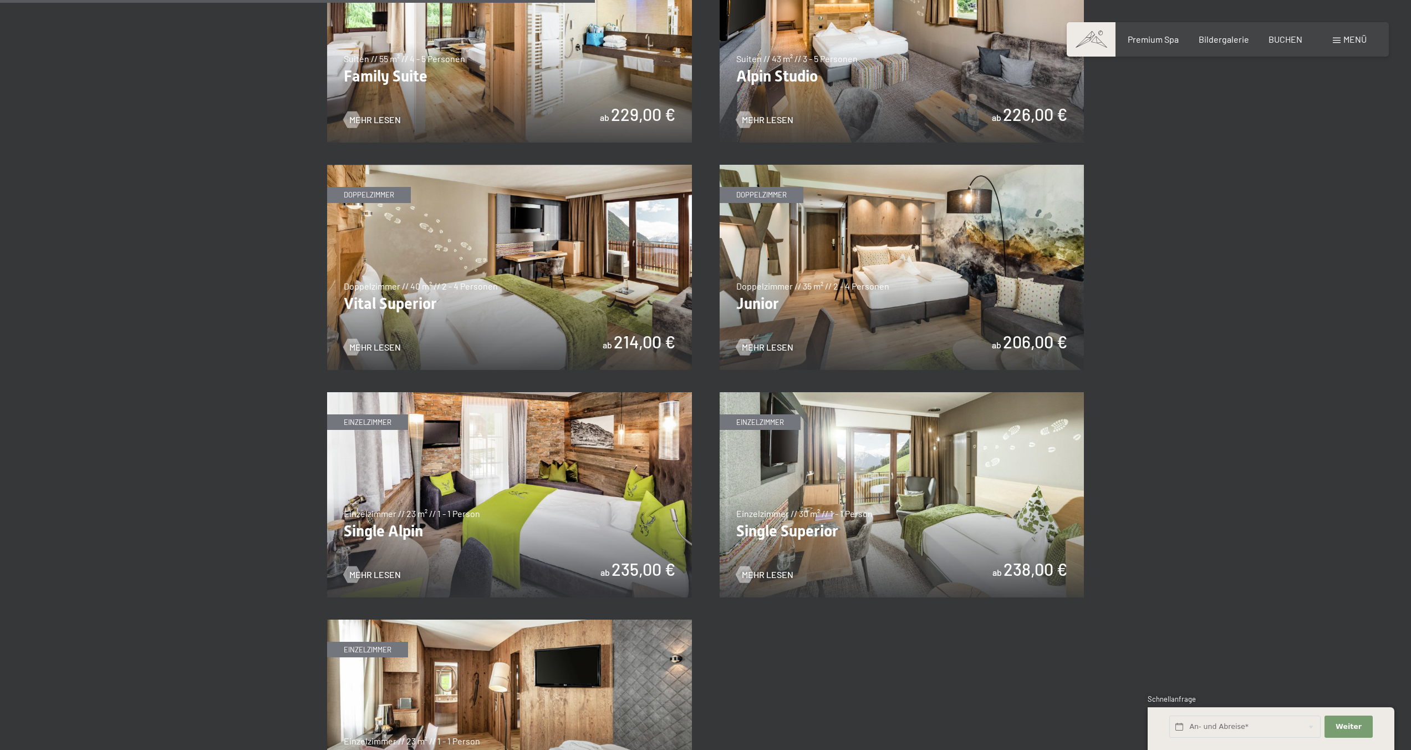
click at [896, 269] on img at bounding box center [902, 267] width 365 height 205
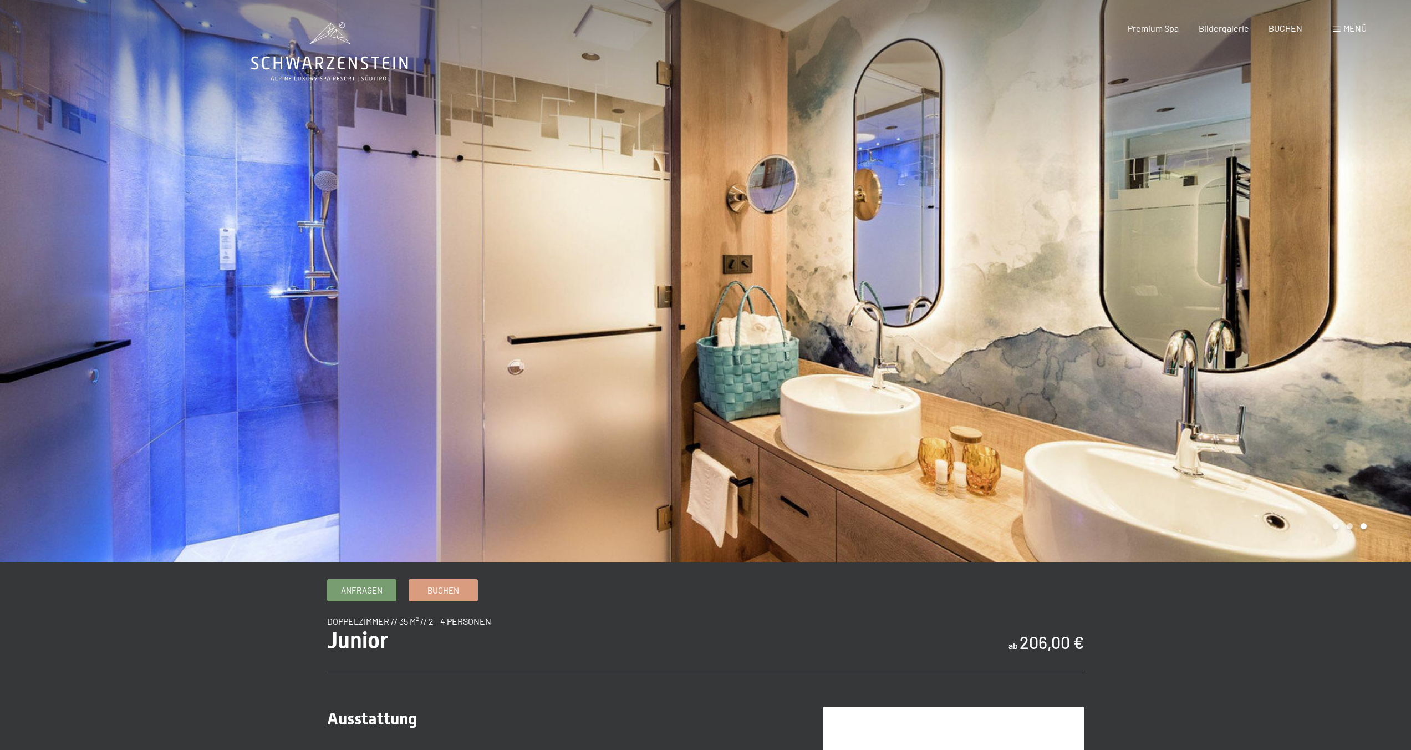
click at [698, 298] on div at bounding box center [353, 281] width 706 height 562
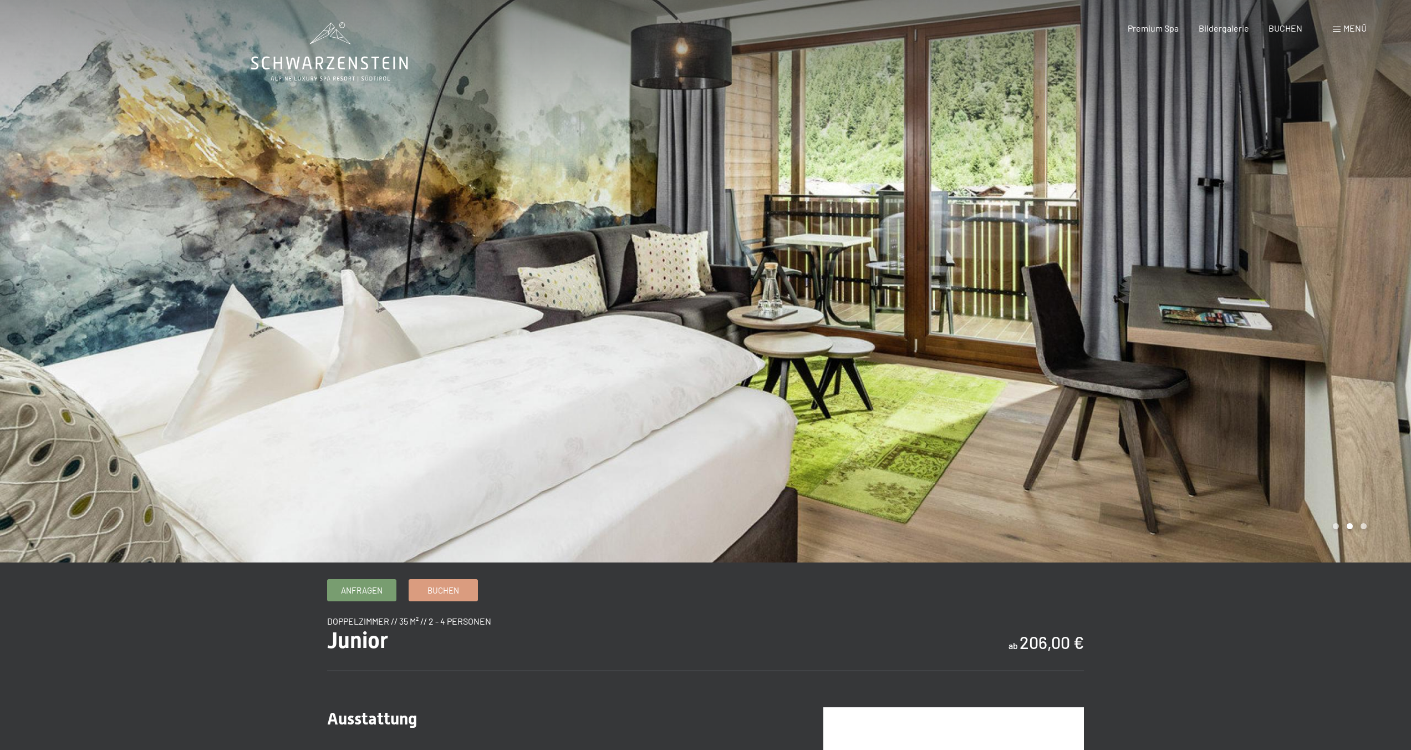
click at [698, 307] on div at bounding box center [353, 281] width 706 height 562
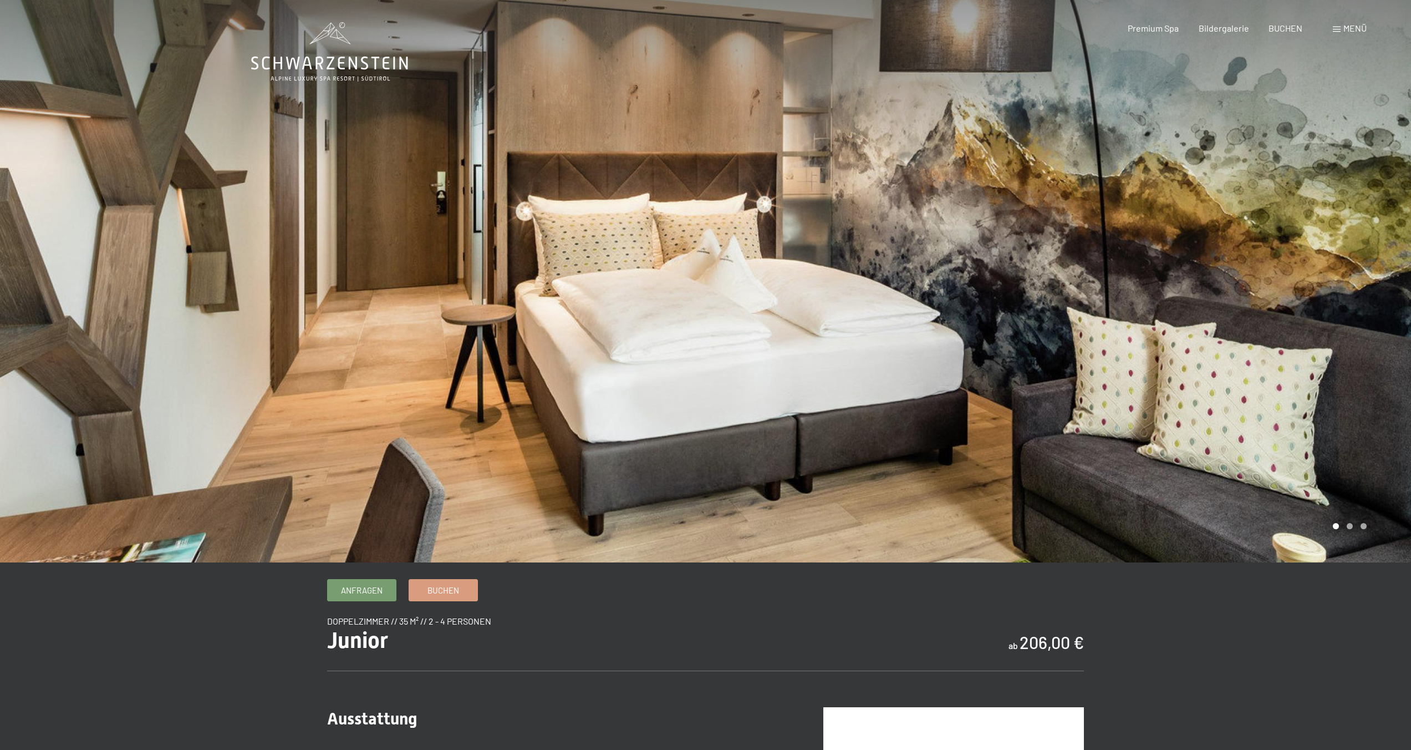
click at [698, 307] on div at bounding box center [353, 281] width 706 height 562
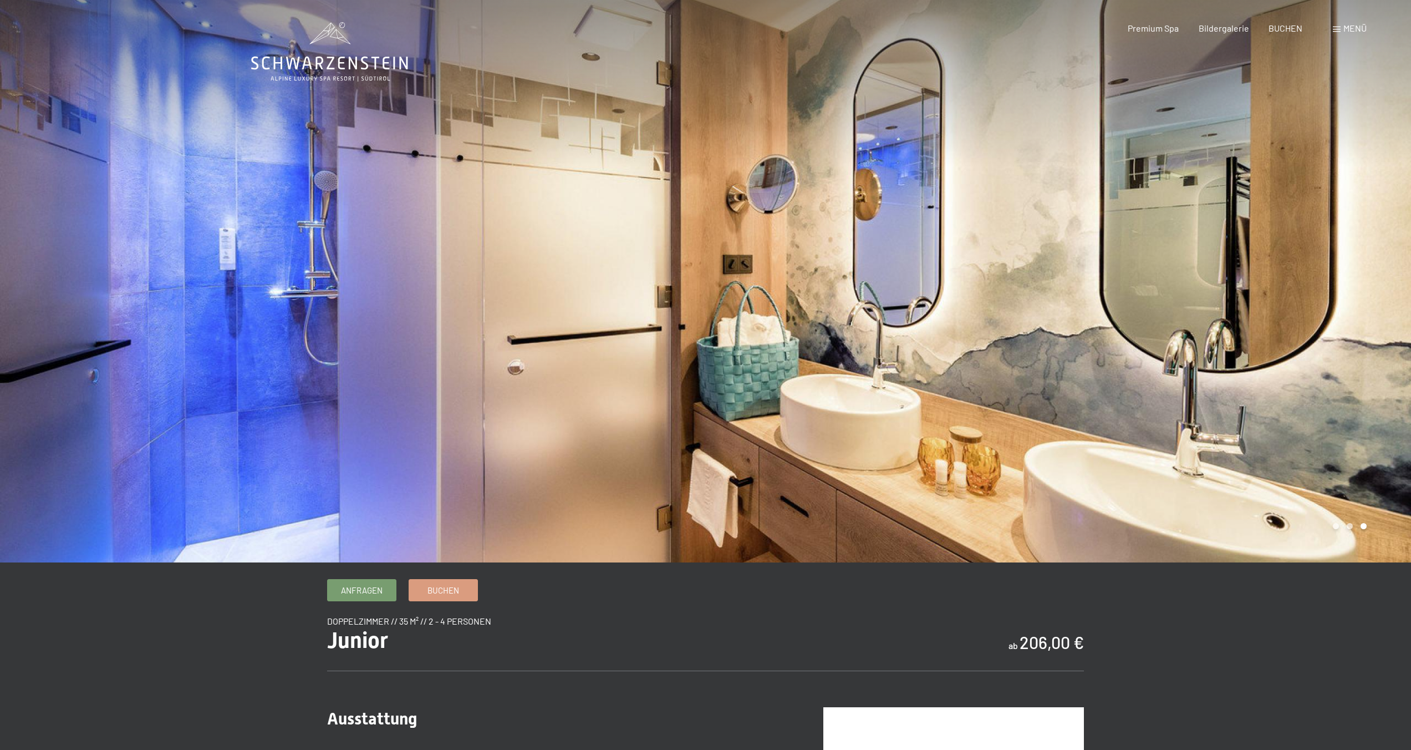
click at [698, 308] on div at bounding box center [353, 281] width 706 height 562
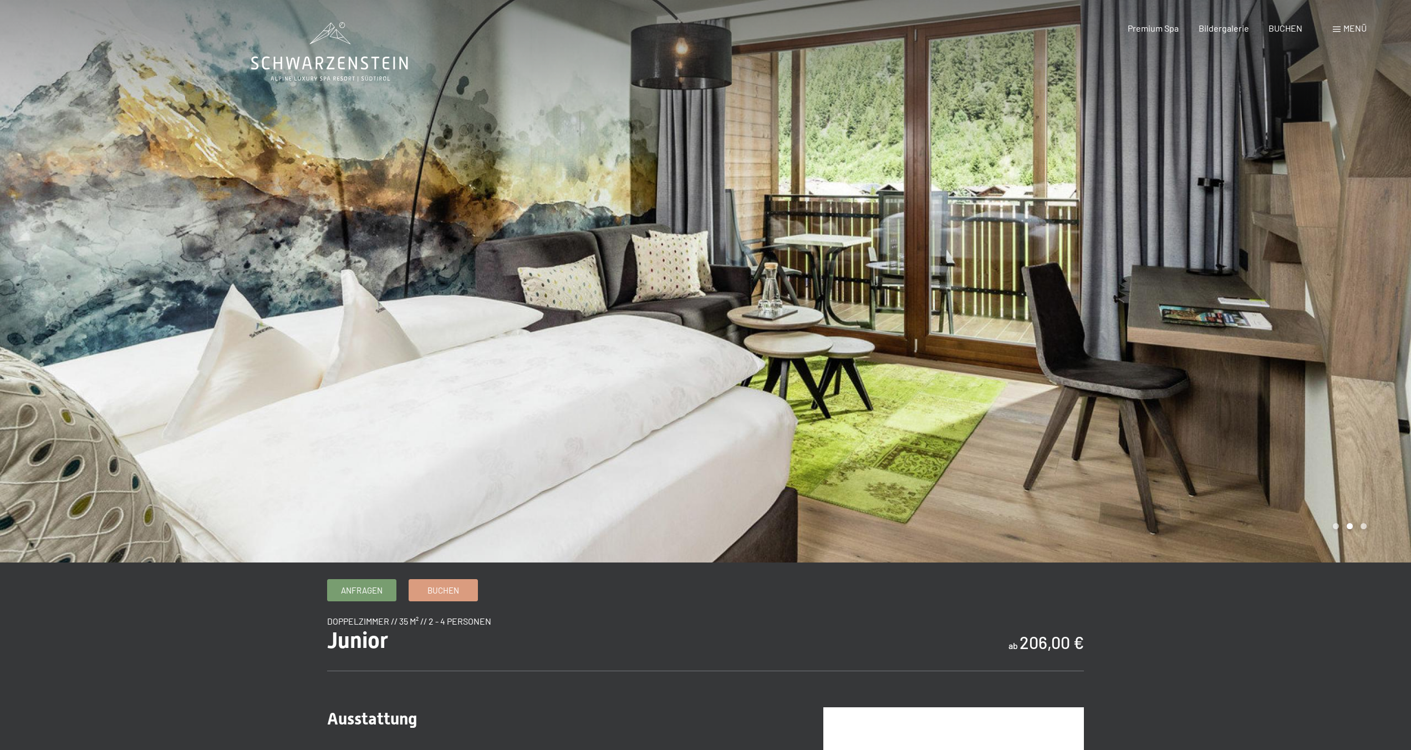
click at [696, 308] on div at bounding box center [353, 281] width 706 height 562
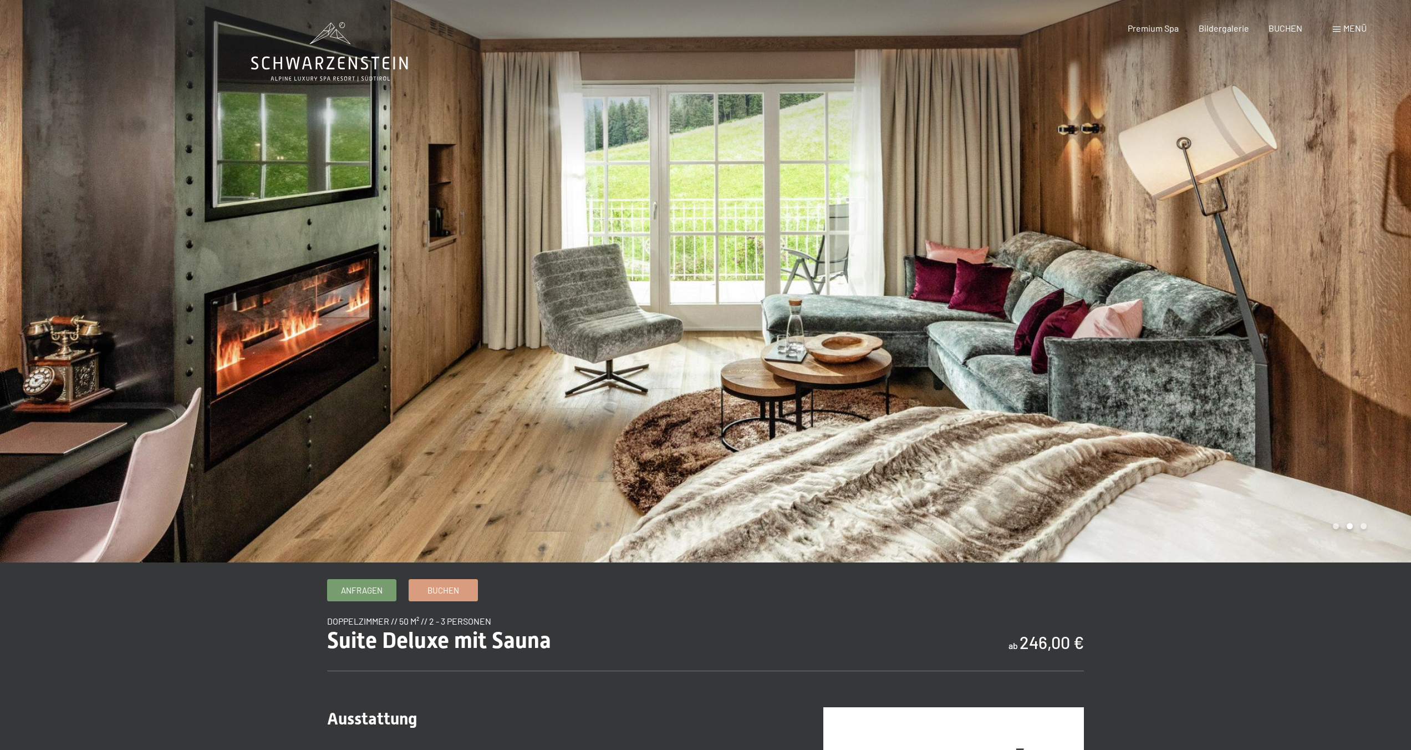
click at [487, 156] on div at bounding box center [353, 281] width 706 height 562
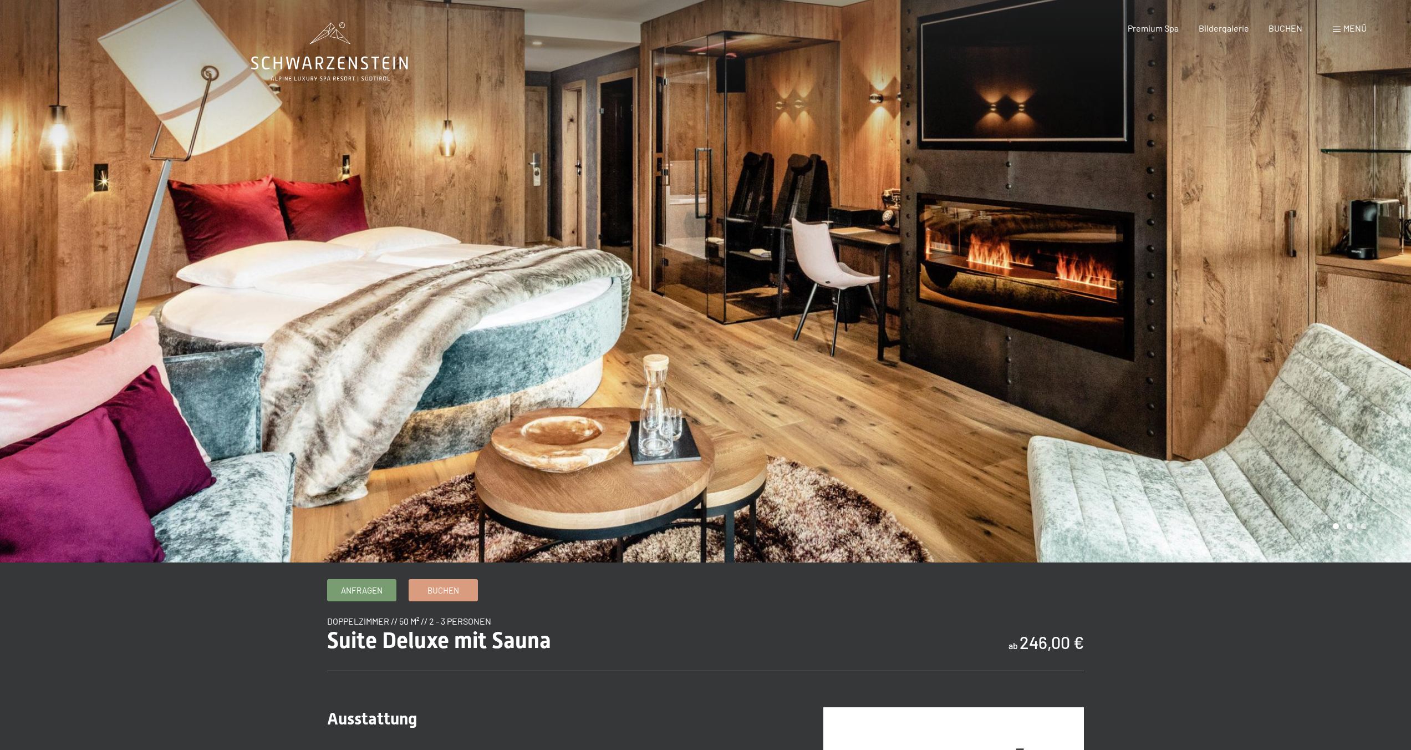
click at [577, 208] on div at bounding box center [353, 281] width 706 height 562
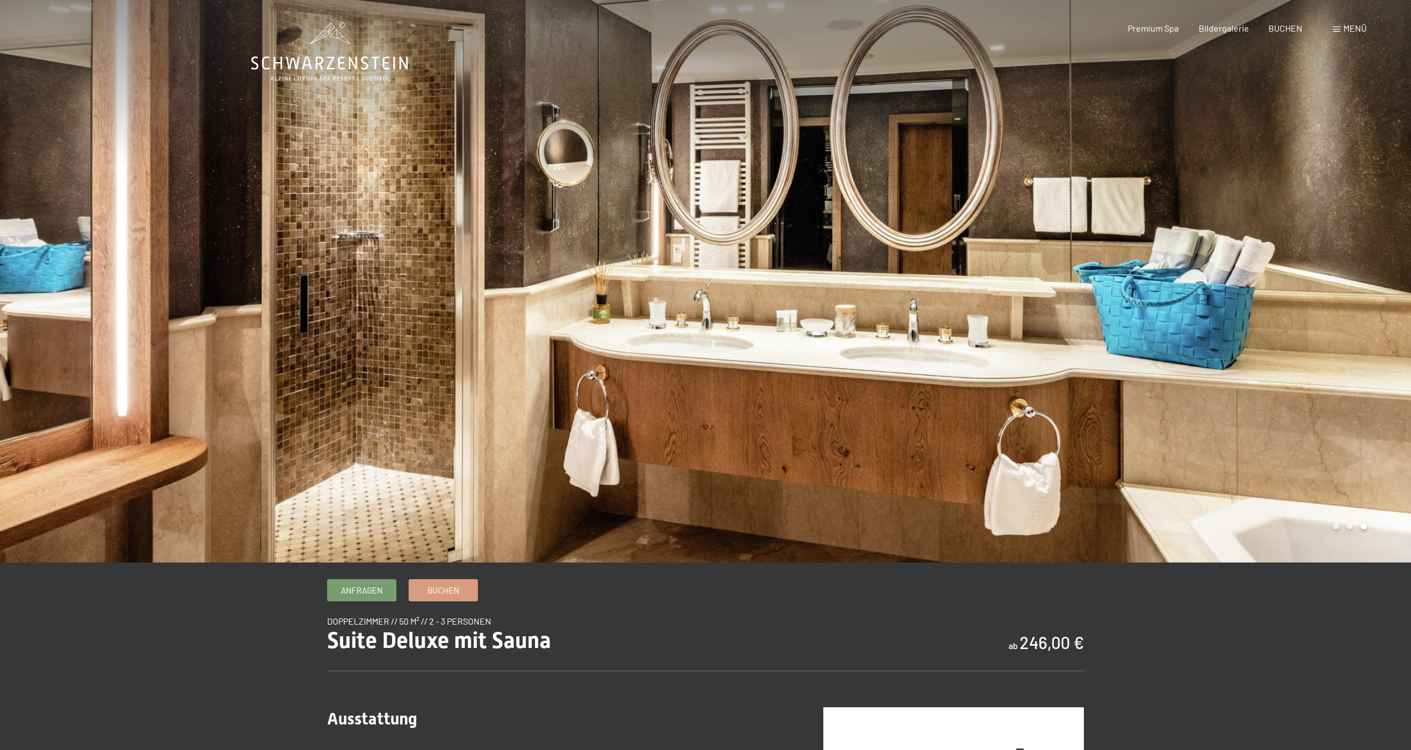
click at [577, 208] on div at bounding box center [353, 281] width 706 height 562
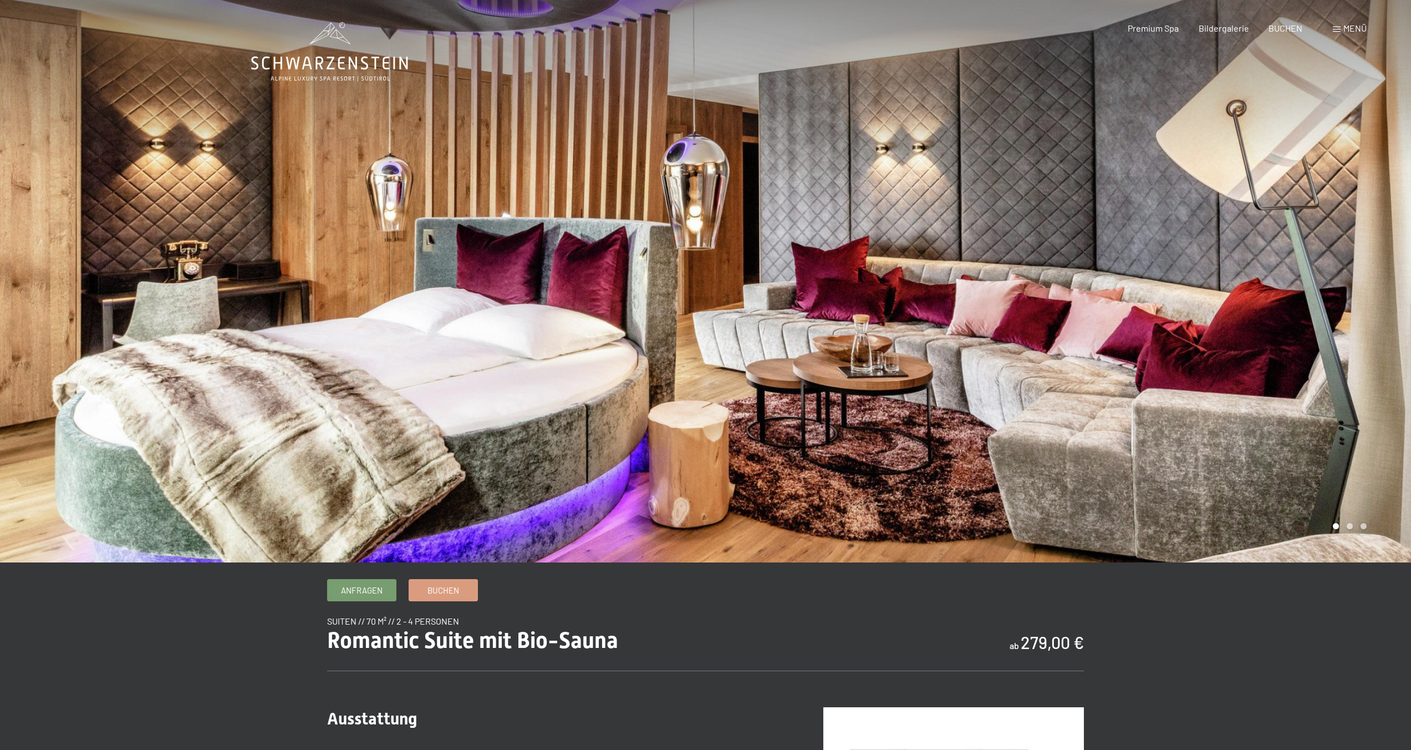
click at [837, 369] on div at bounding box center [1059, 281] width 706 height 562
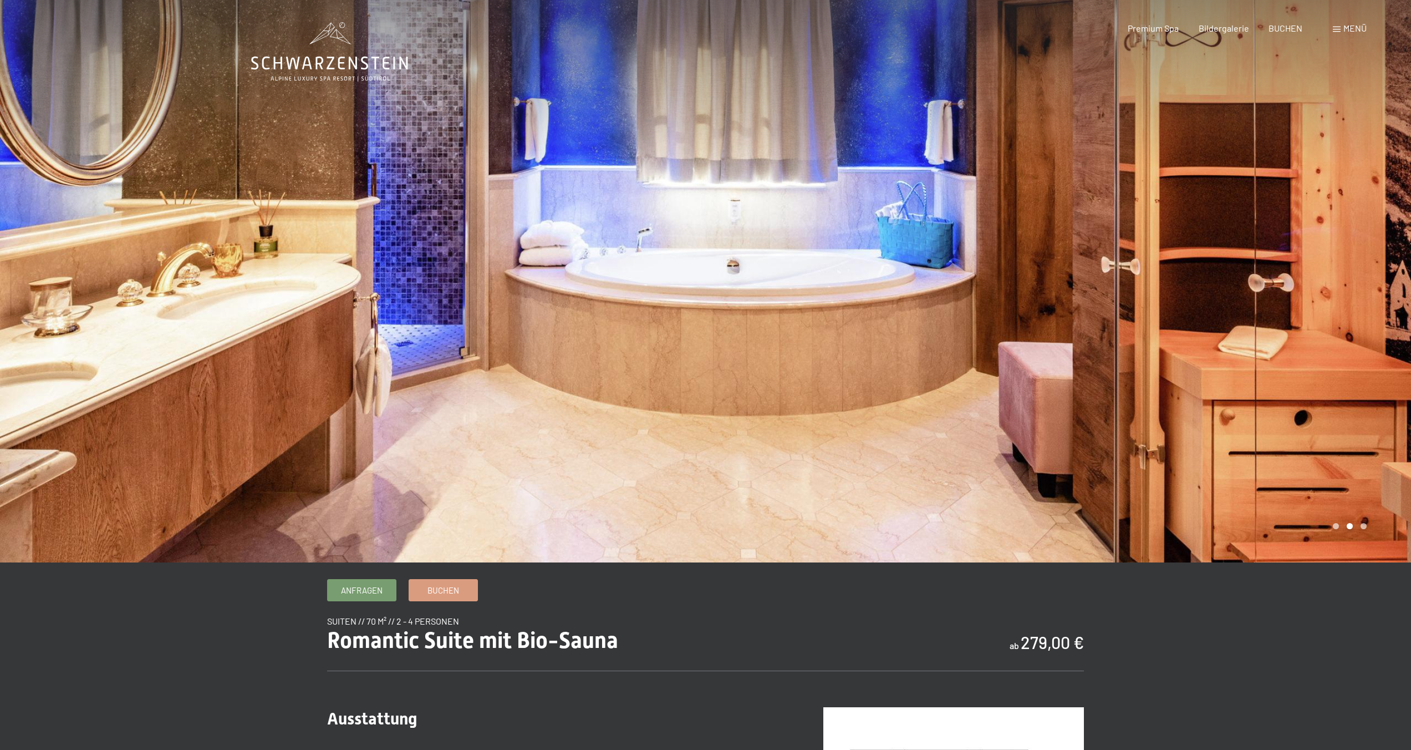
click at [837, 369] on div at bounding box center [1059, 281] width 706 height 562
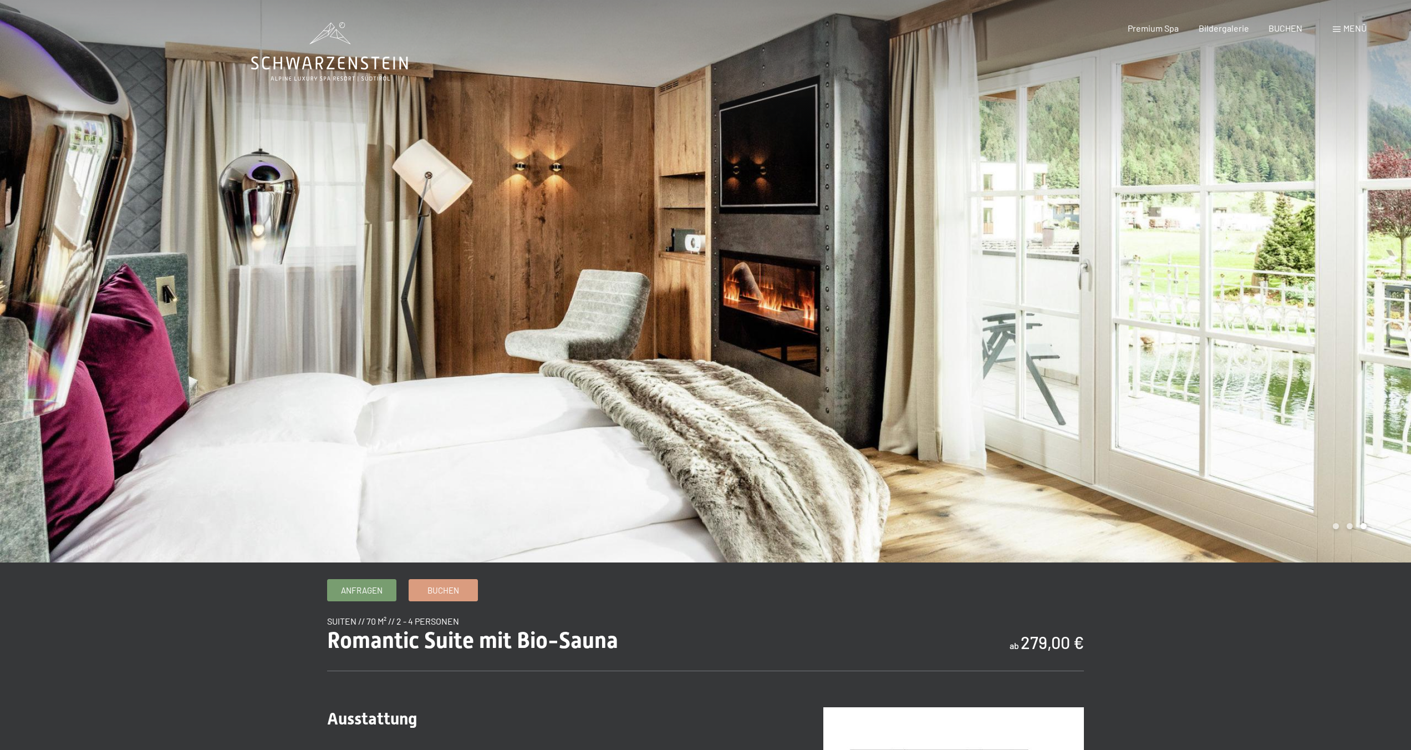
click at [837, 369] on div at bounding box center [1059, 281] width 706 height 562
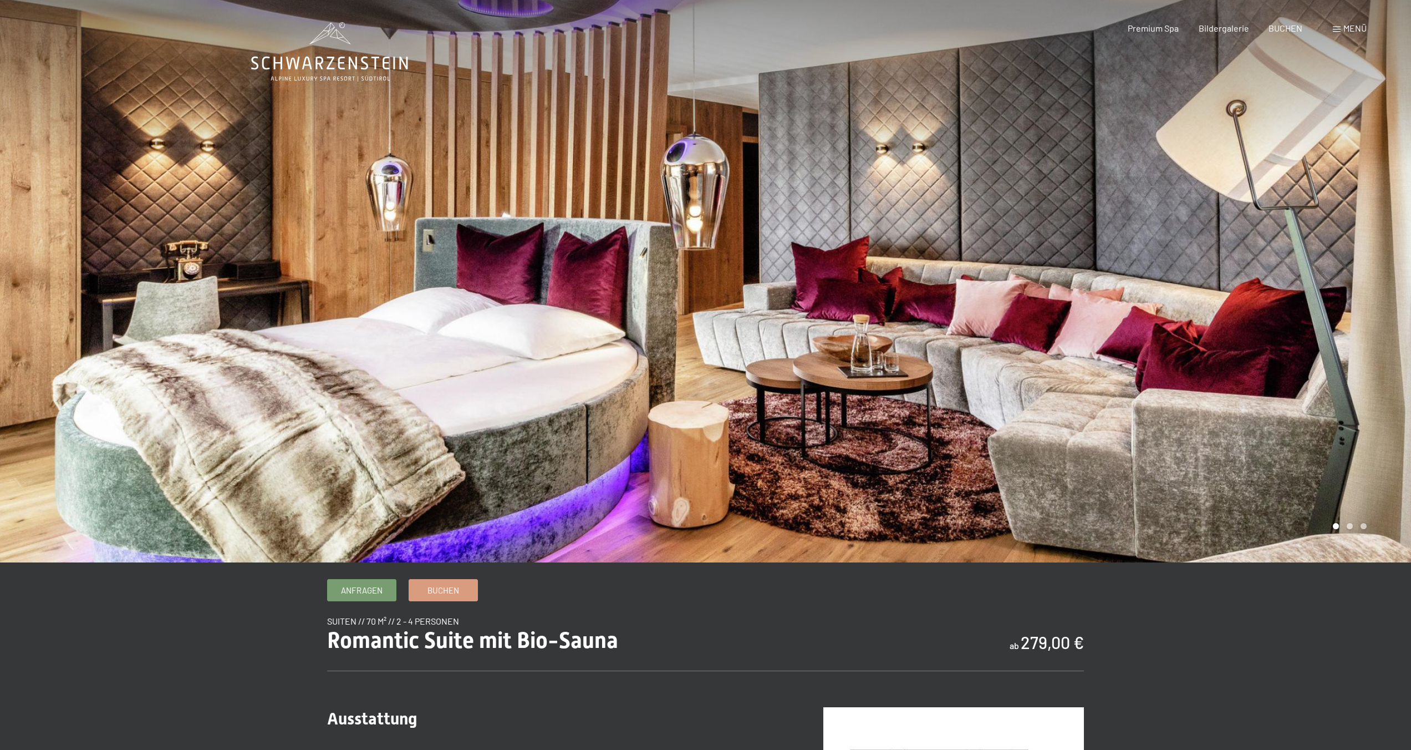
click at [837, 369] on div at bounding box center [1059, 281] width 706 height 562
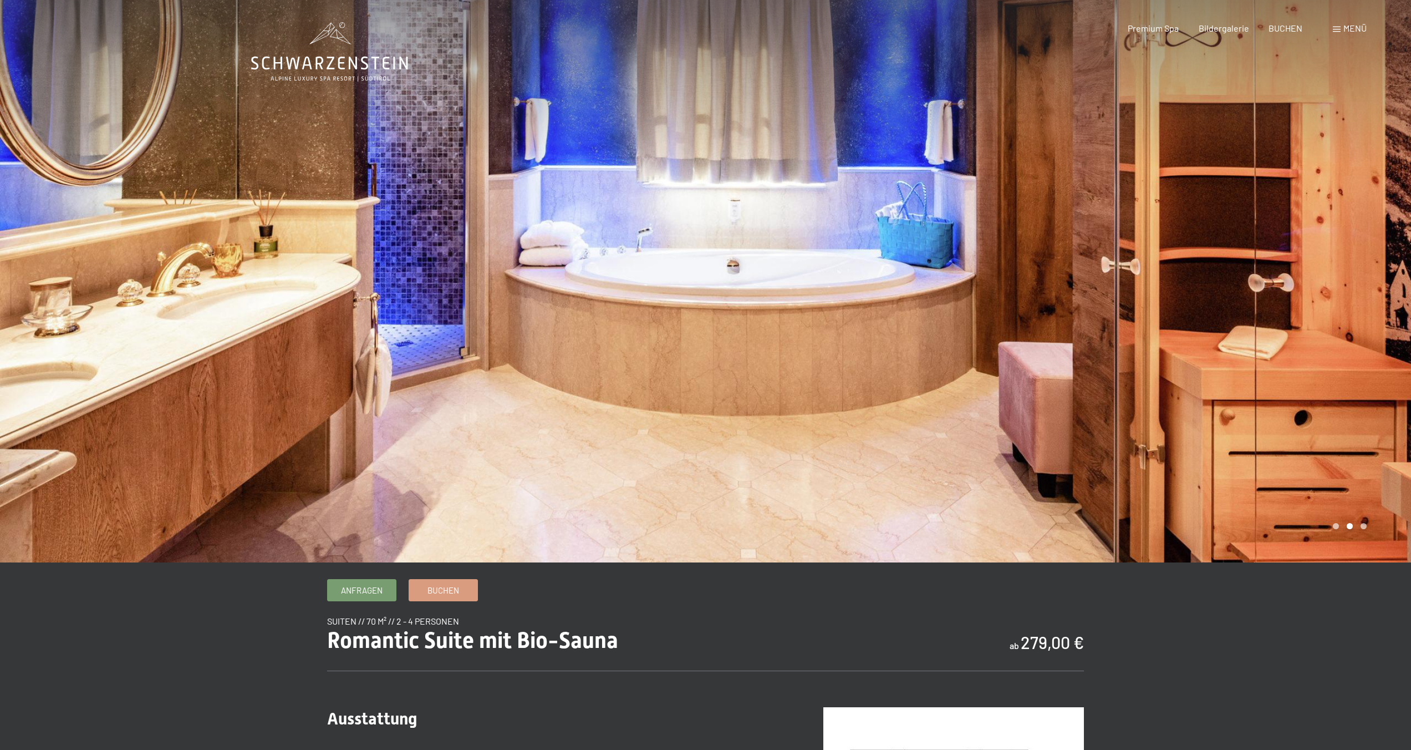
click at [837, 369] on div at bounding box center [1059, 281] width 706 height 562
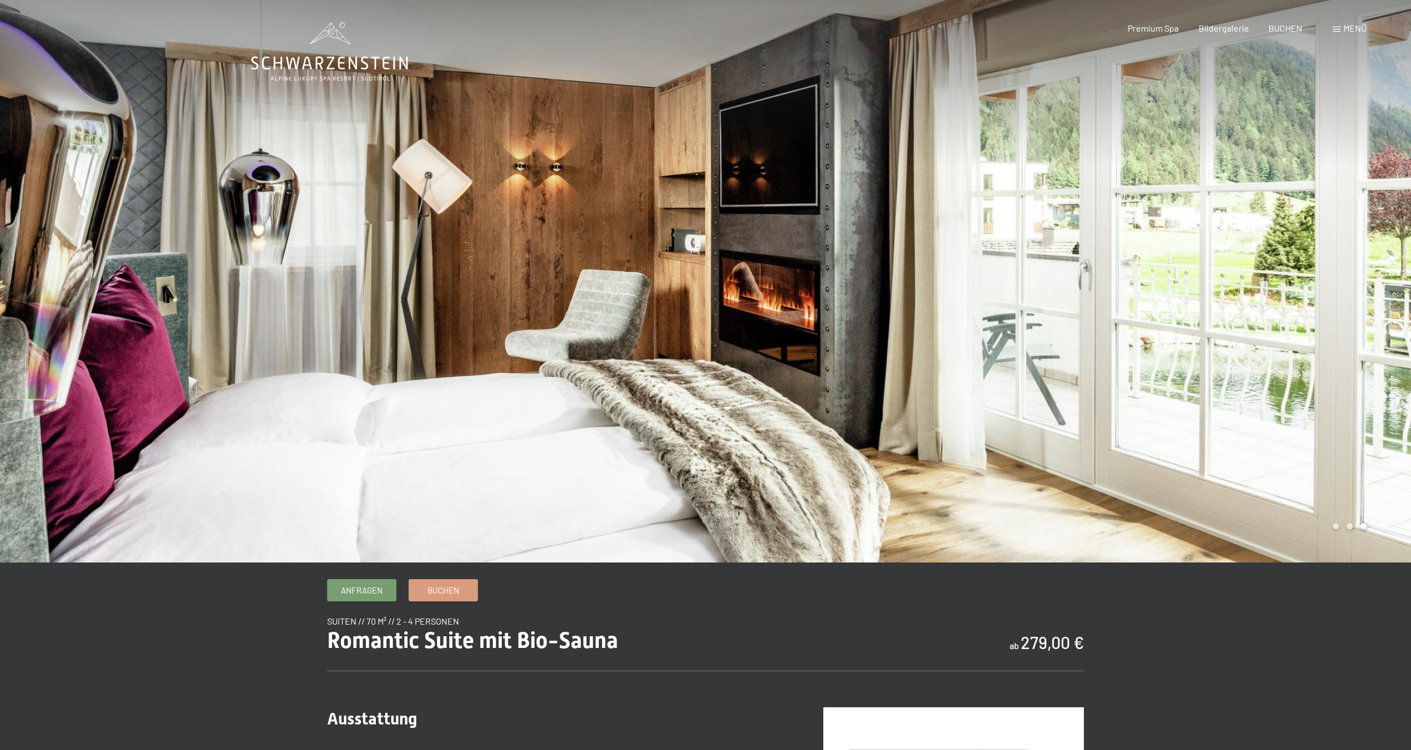
click at [837, 369] on div at bounding box center [1059, 281] width 706 height 562
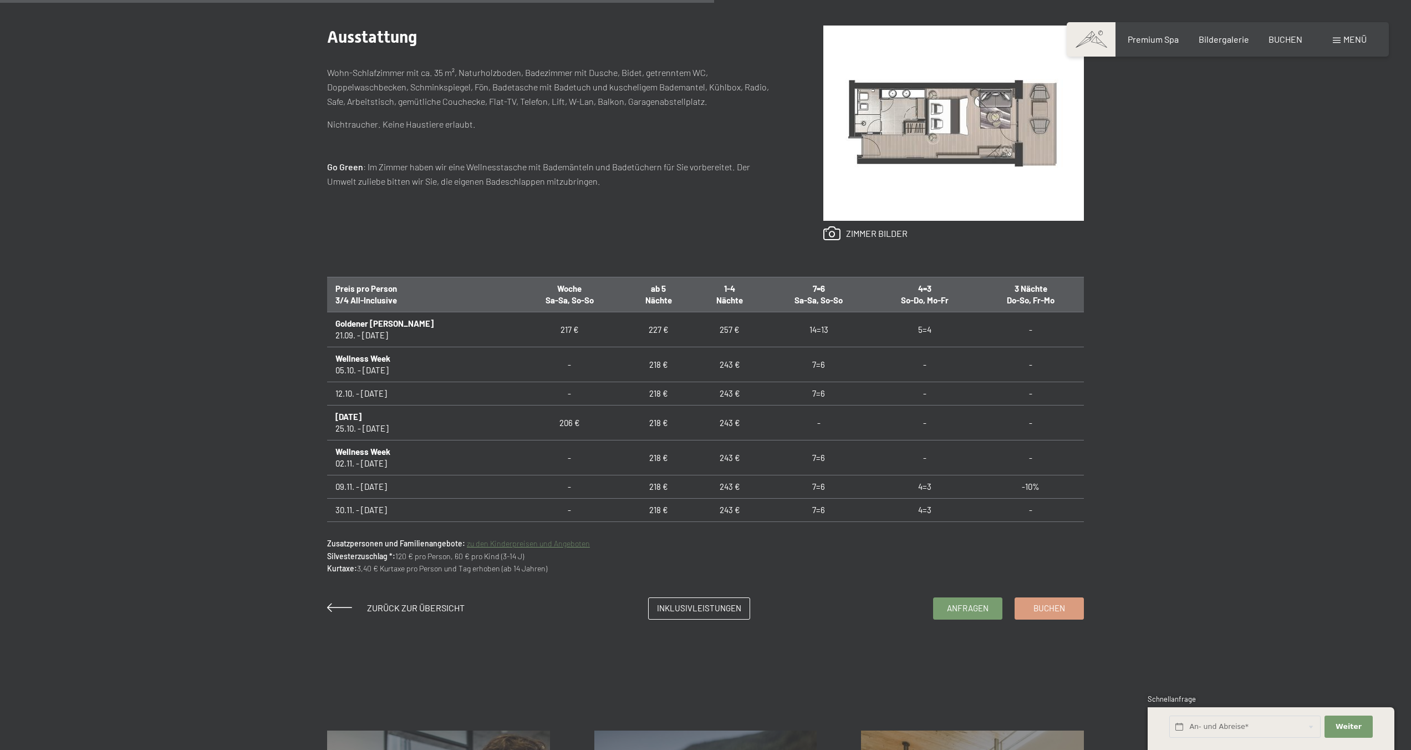
scroll to position [679, 0]
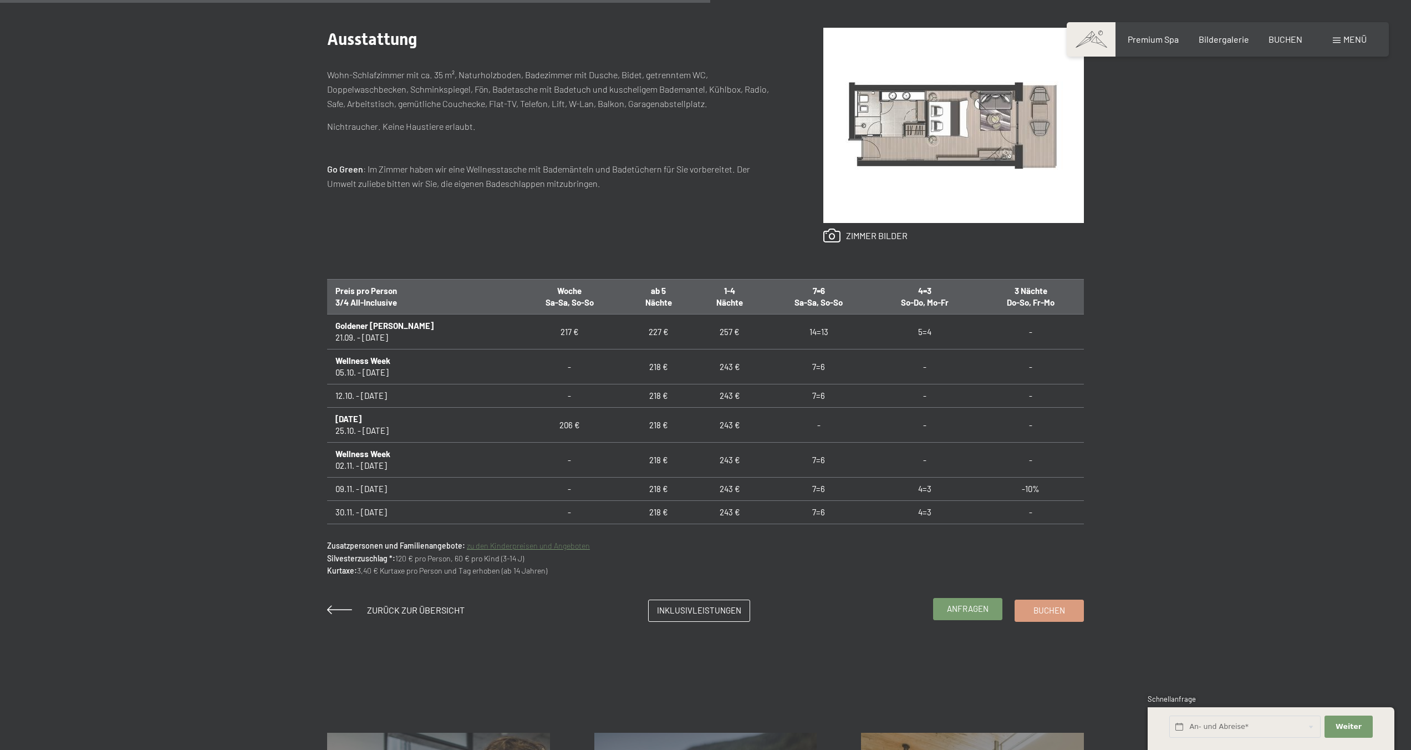
click at [966, 607] on span "Anfragen" at bounding box center [968, 609] width 42 height 12
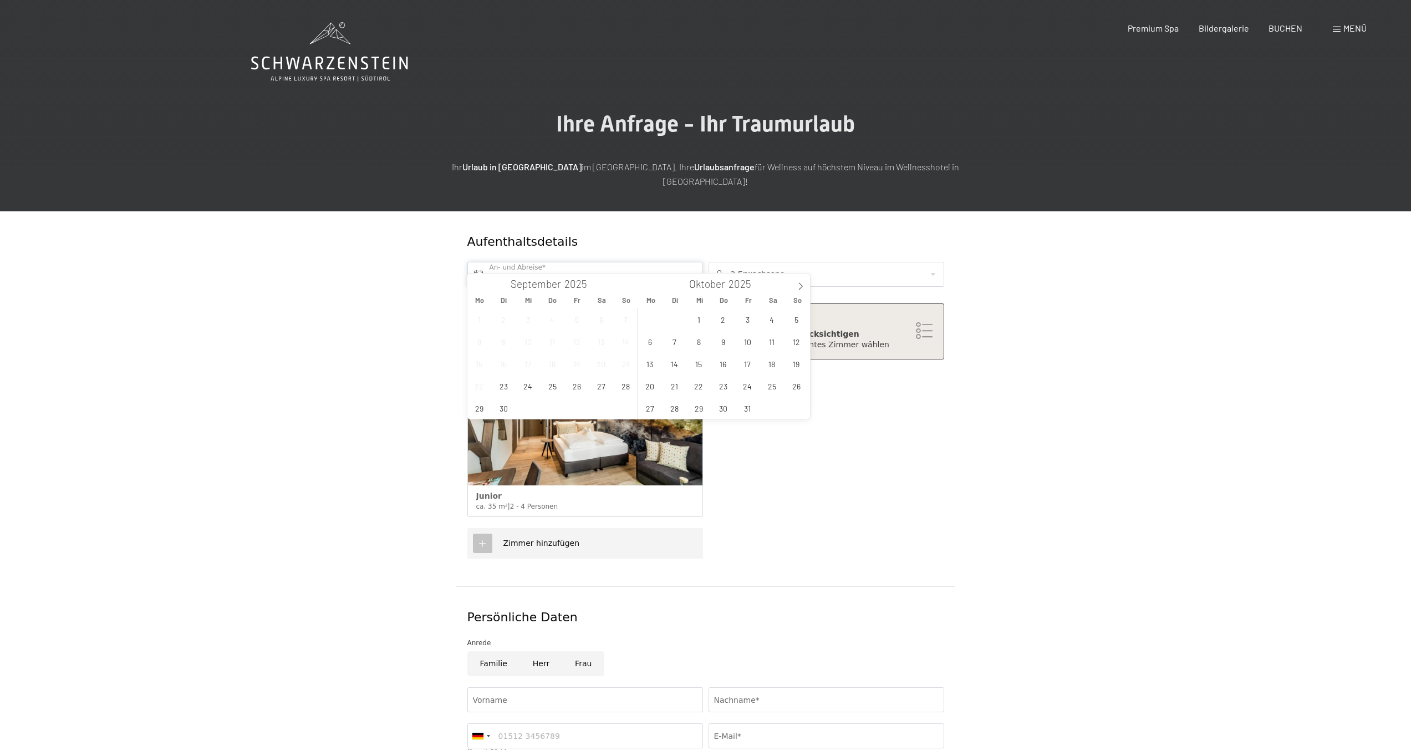
click at [552, 268] on input "text" at bounding box center [585, 274] width 236 height 25
click at [797, 344] on span "12" at bounding box center [797, 341] width 22 height 22
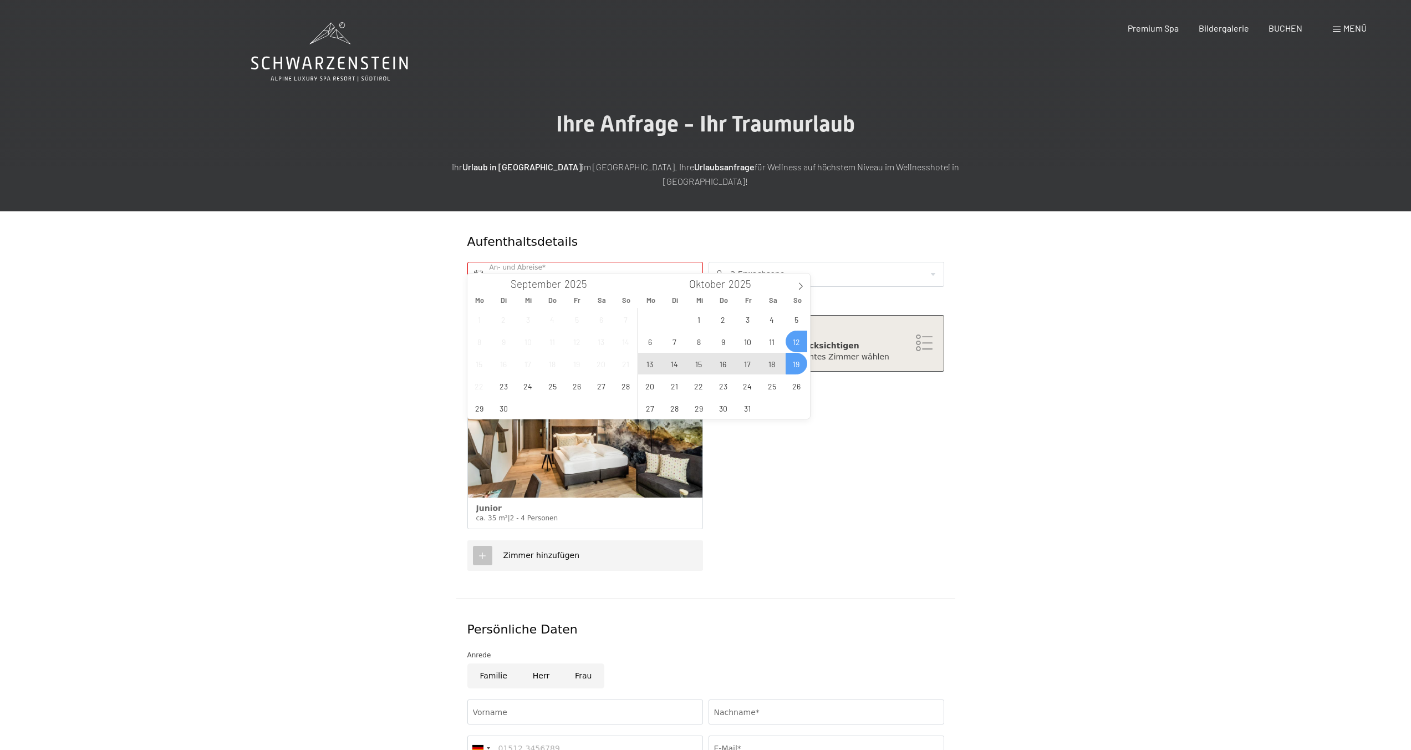
click at [791, 366] on span "19" at bounding box center [797, 364] width 22 height 22
type input "So. 12.10.2025 - So. 19.10.2025"
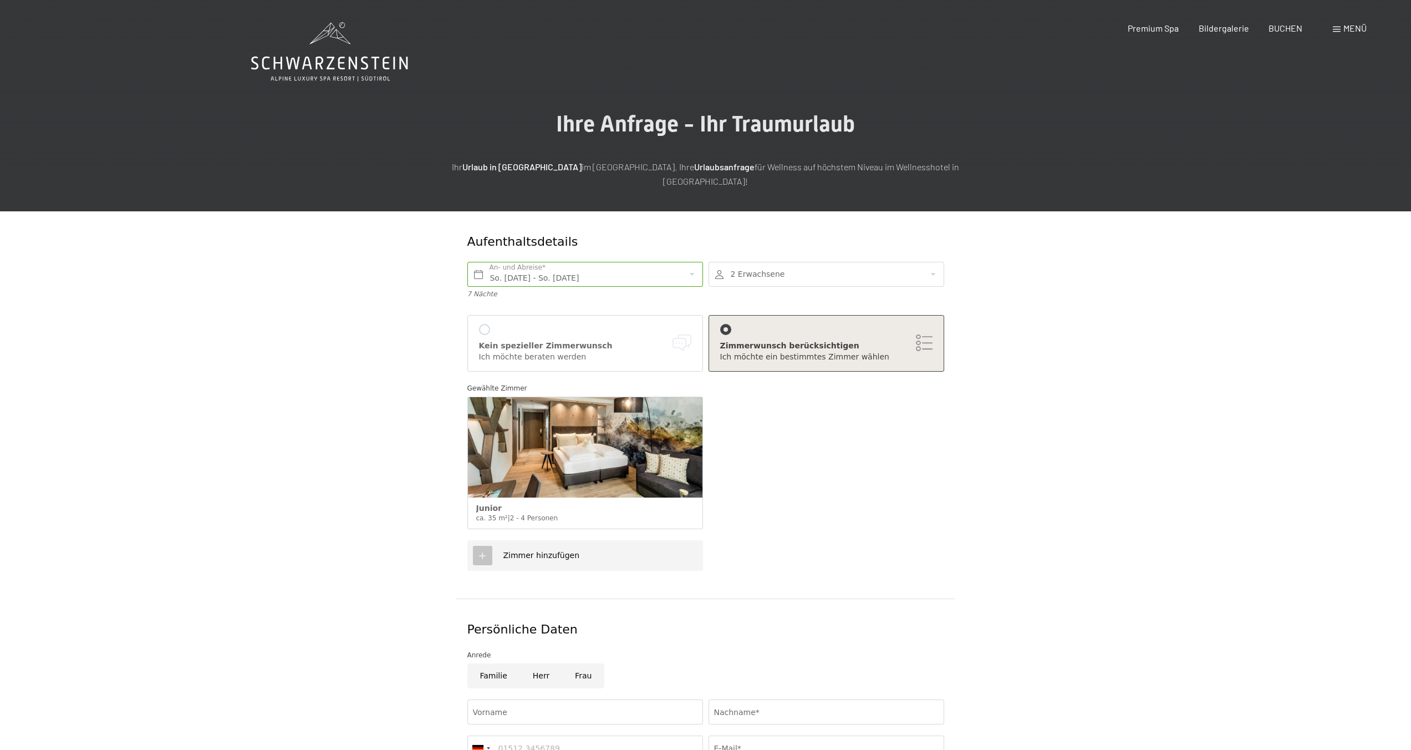
click at [492, 550] on div "Zimmer hinzufügen" at bounding box center [536, 555] width 88 height 11
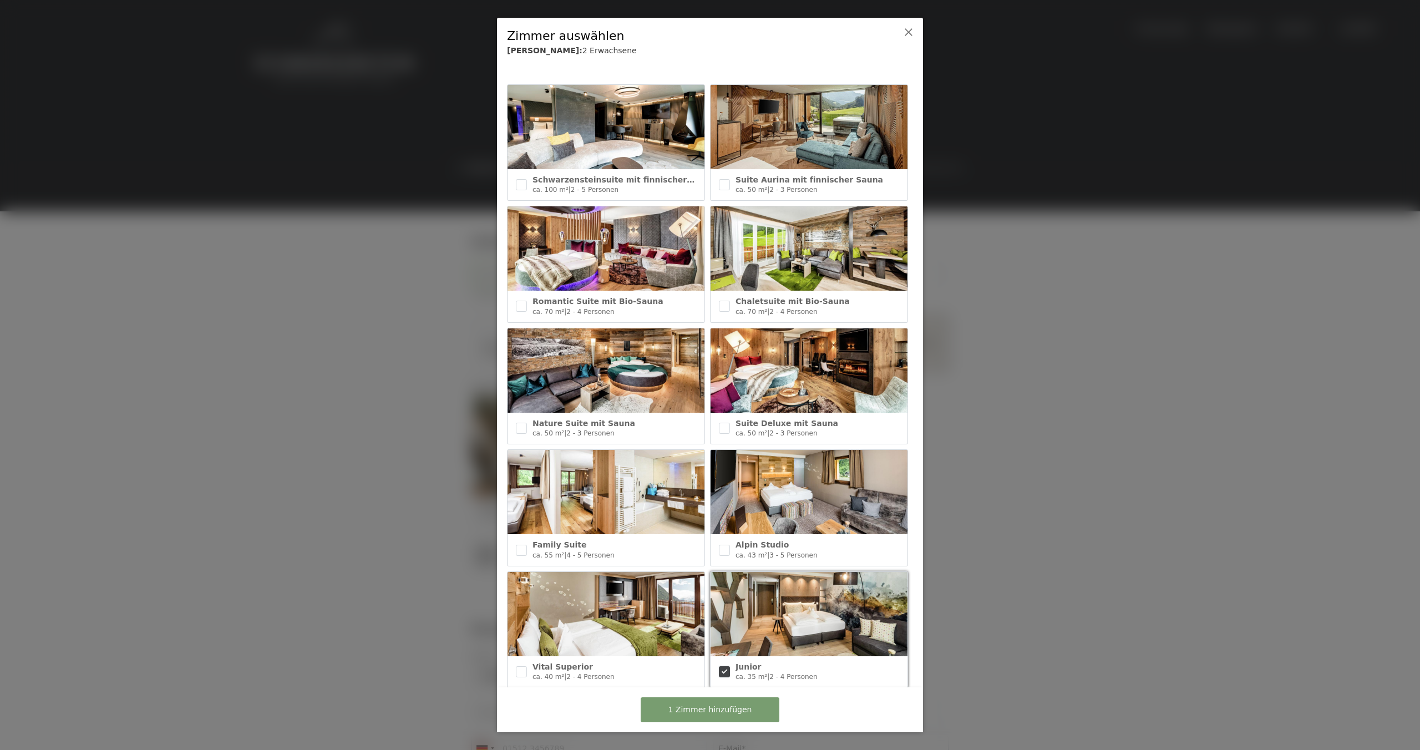
click at [720, 666] on input "checkbox" at bounding box center [724, 671] width 11 height 11
click at [723, 666] on input "checkbox" at bounding box center [724, 671] width 11 height 11
checkbox input "true"
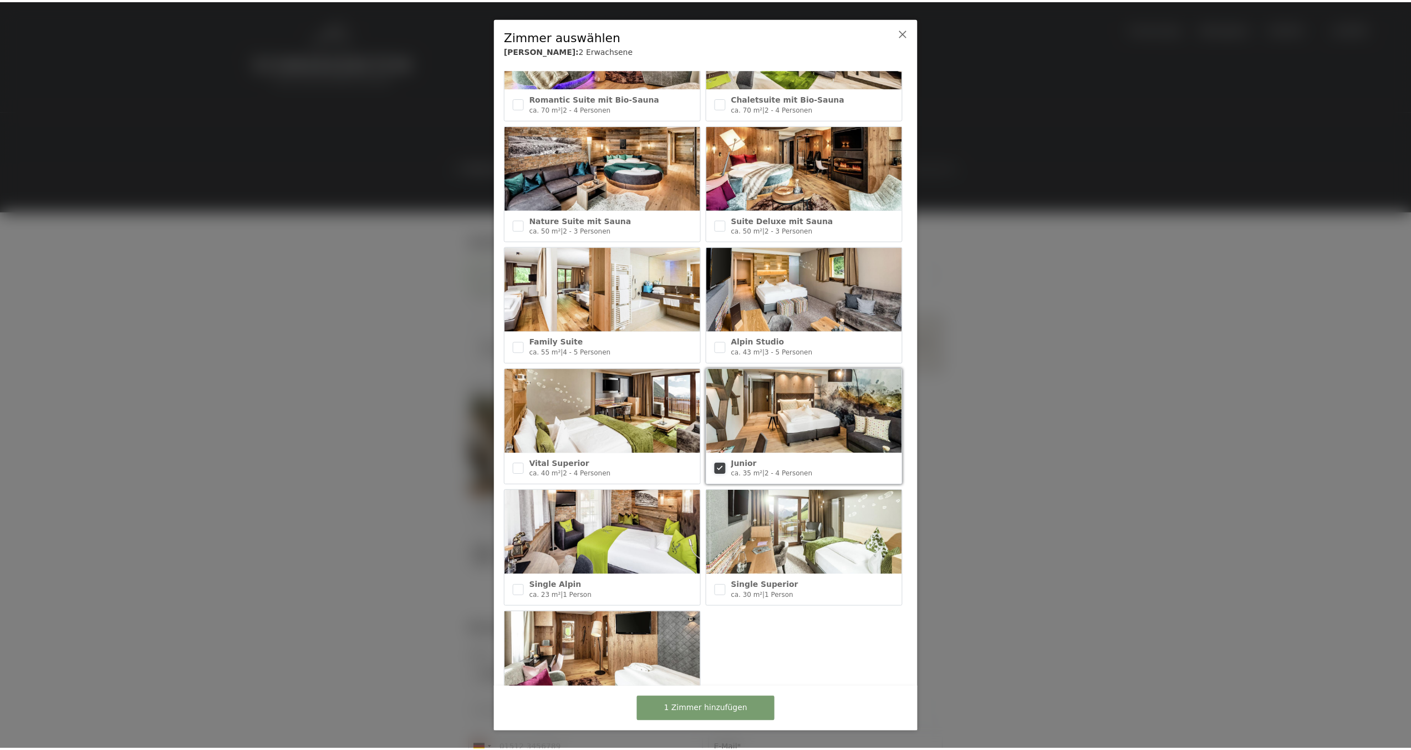
scroll to position [204, 0]
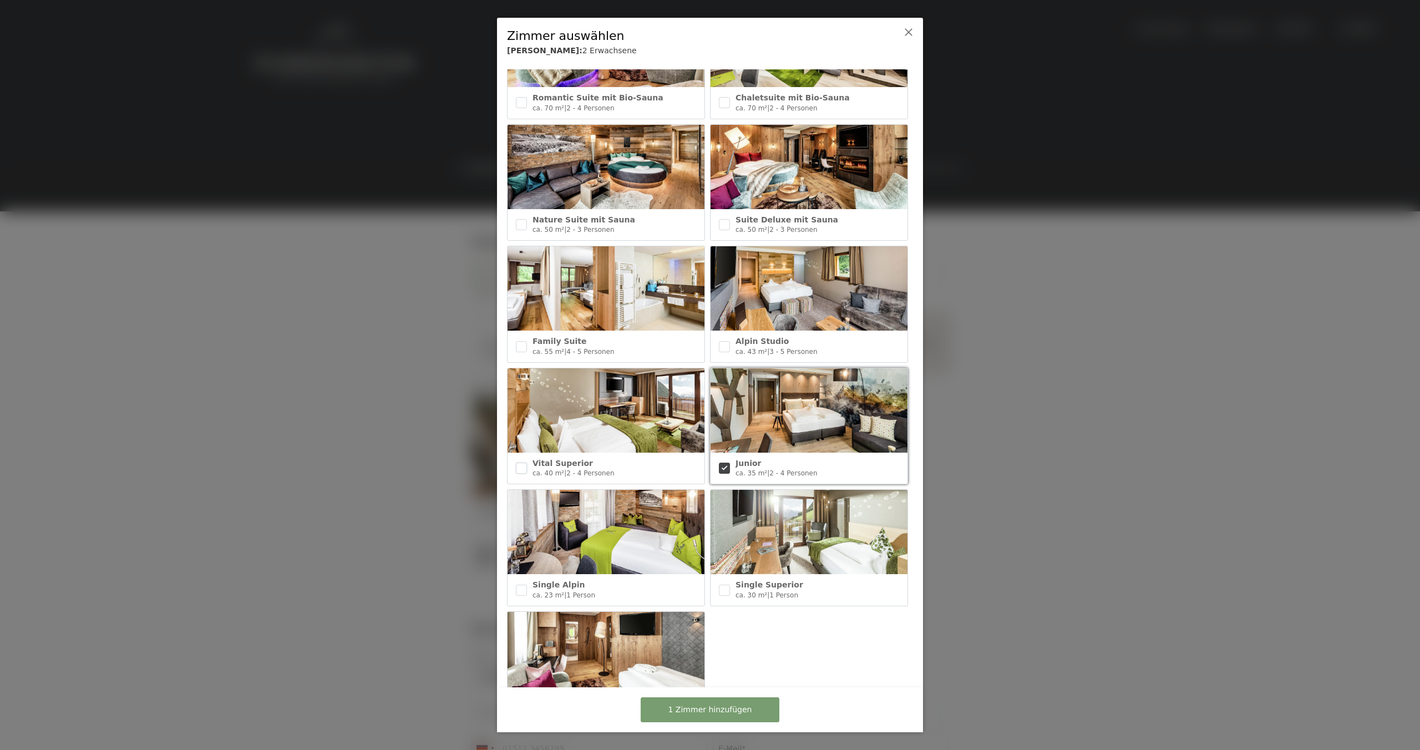
click at [517, 462] on input "checkbox" at bounding box center [521, 467] width 11 height 11
checkbox input "true"
click at [752, 703] on button "2 Zimmer hinzufügen" at bounding box center [709, 709] width 139 height 25
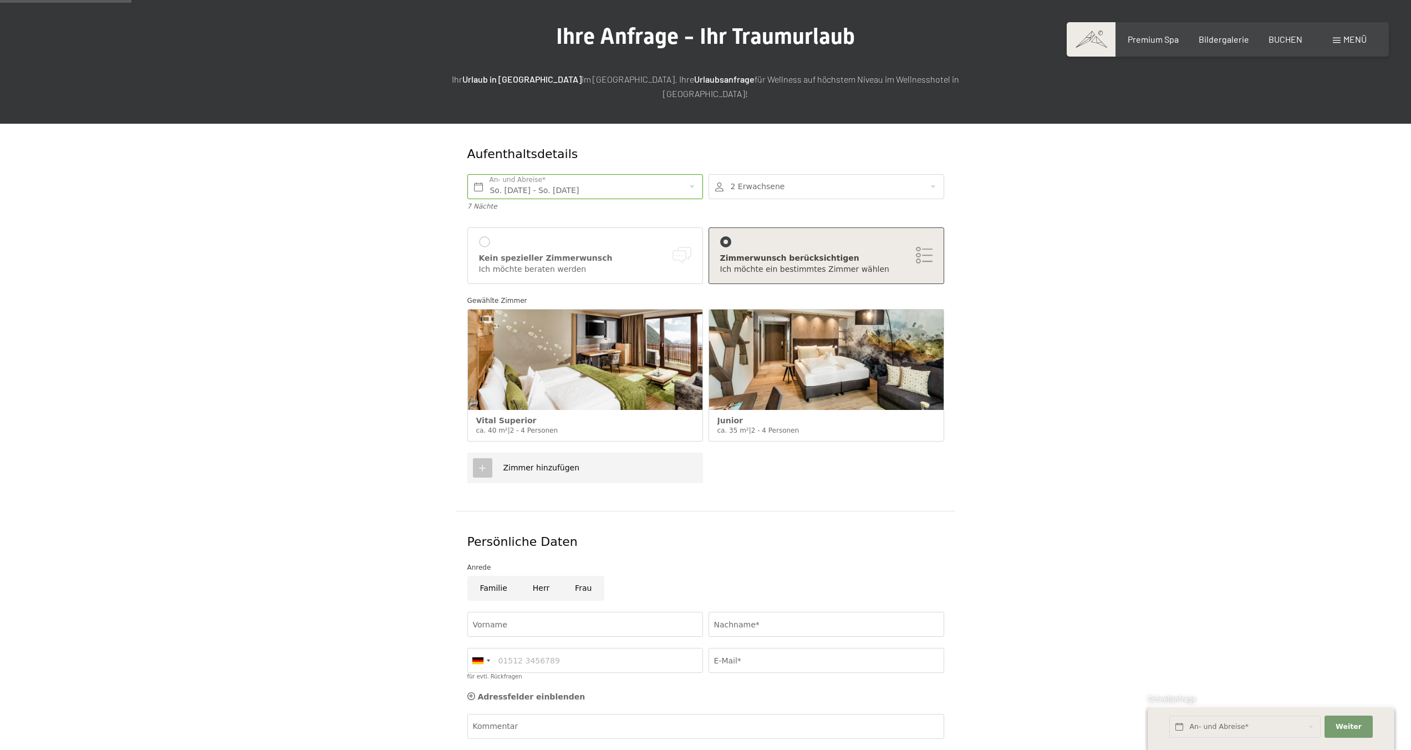
scroll to position [88, 0]
click at [735, 174] on div at bounding box center [827, 186] width 236 height 25
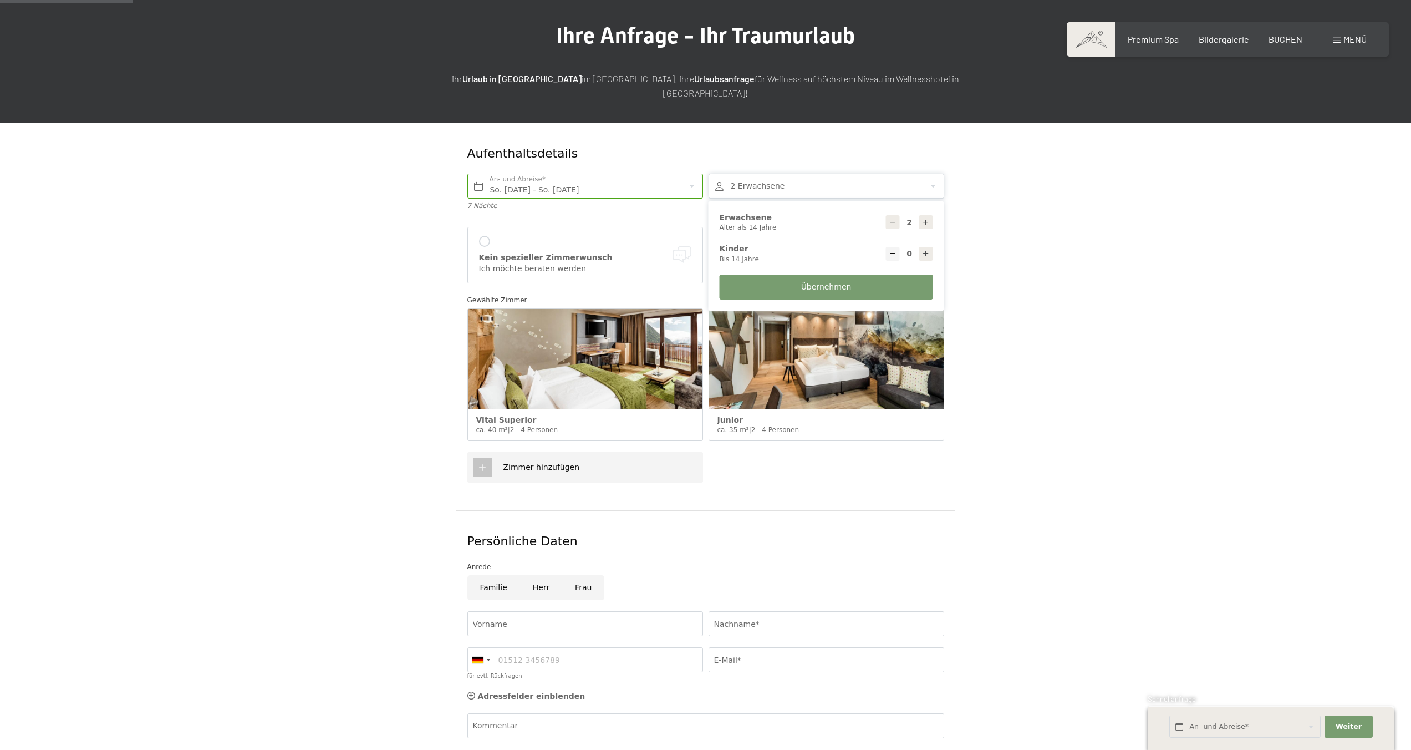
click at [917, 212] on div "2 Erwachsene Älter als 14 Jahre" at bounding box center [826, 222] width 213 height 20
click at [923, 218] on icon at bounding box center [926, 222] width 8 height 8
type input "4"
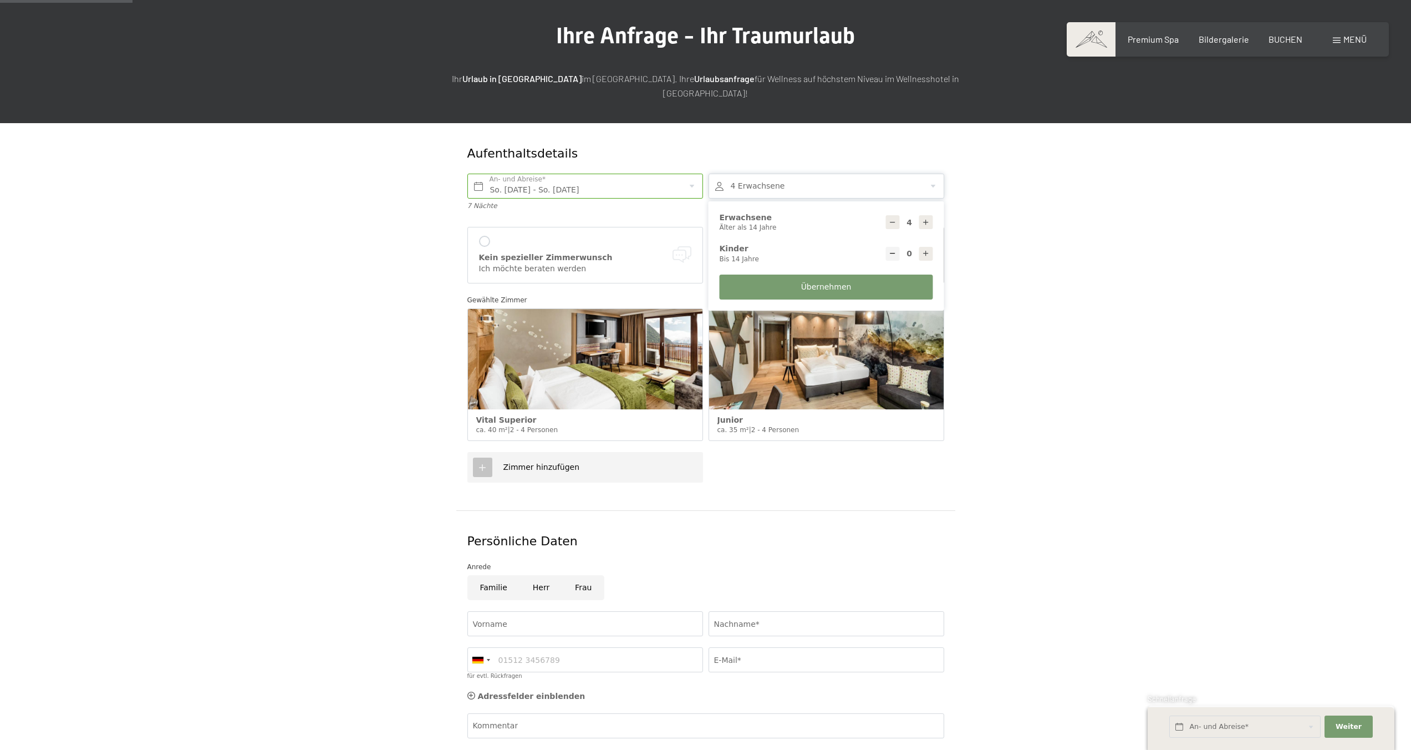
click at [1001, 217] on form "Aufenthaltsdetails So. 12.10.2025 - So. 19.10.2025 An- und Abreise* 7 Nächte 4 …" at bounding box center [705, 498] width 757 height 750
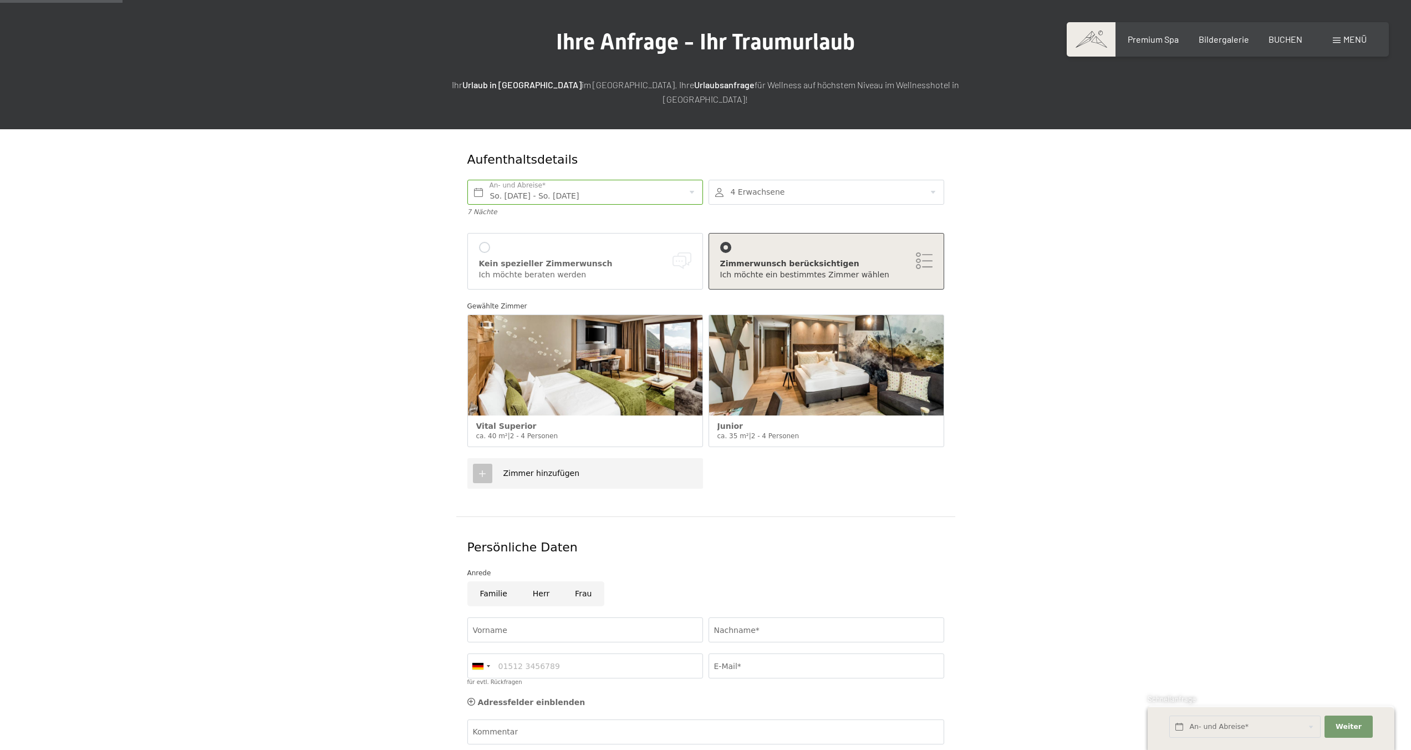
scroll to position [81, 0]
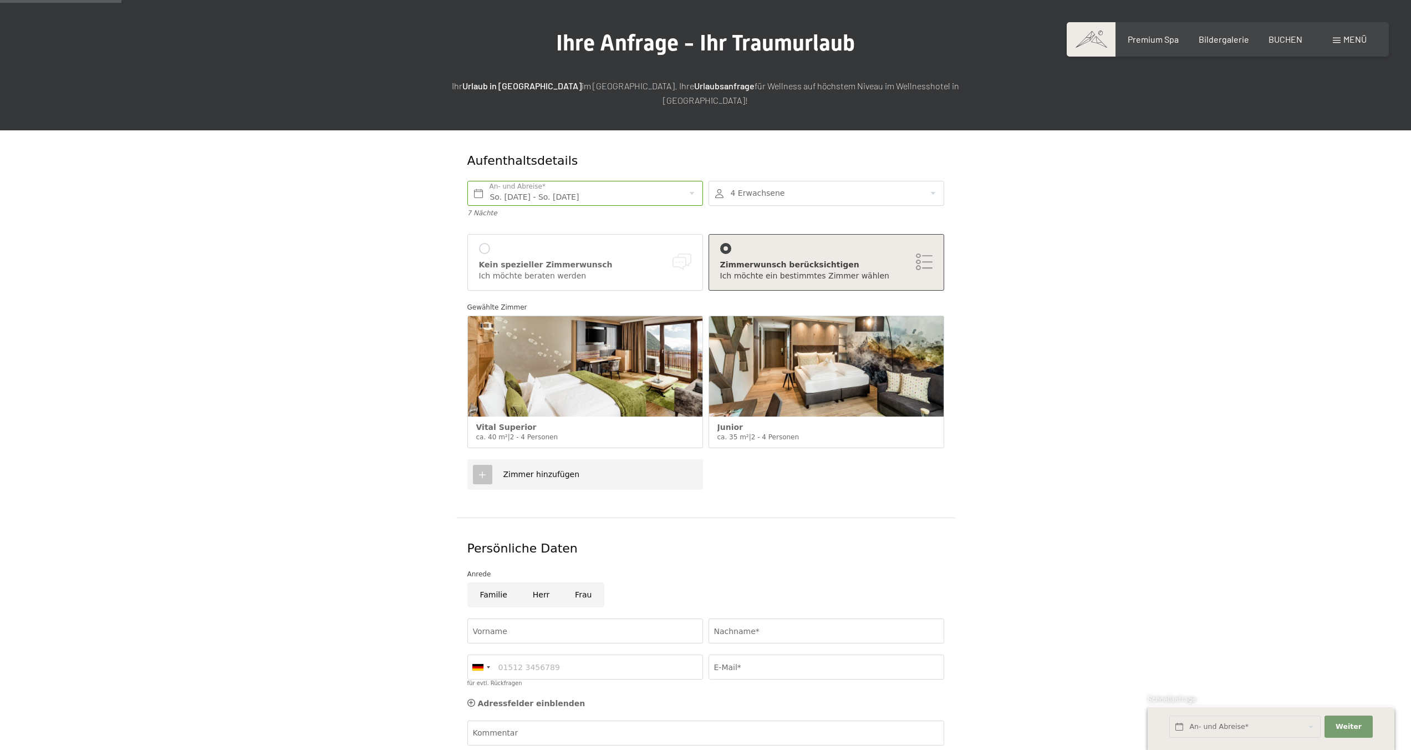
click at [484, 243] on div at bounding box center [484, 248] width 11 height 11
checkbox input "false"
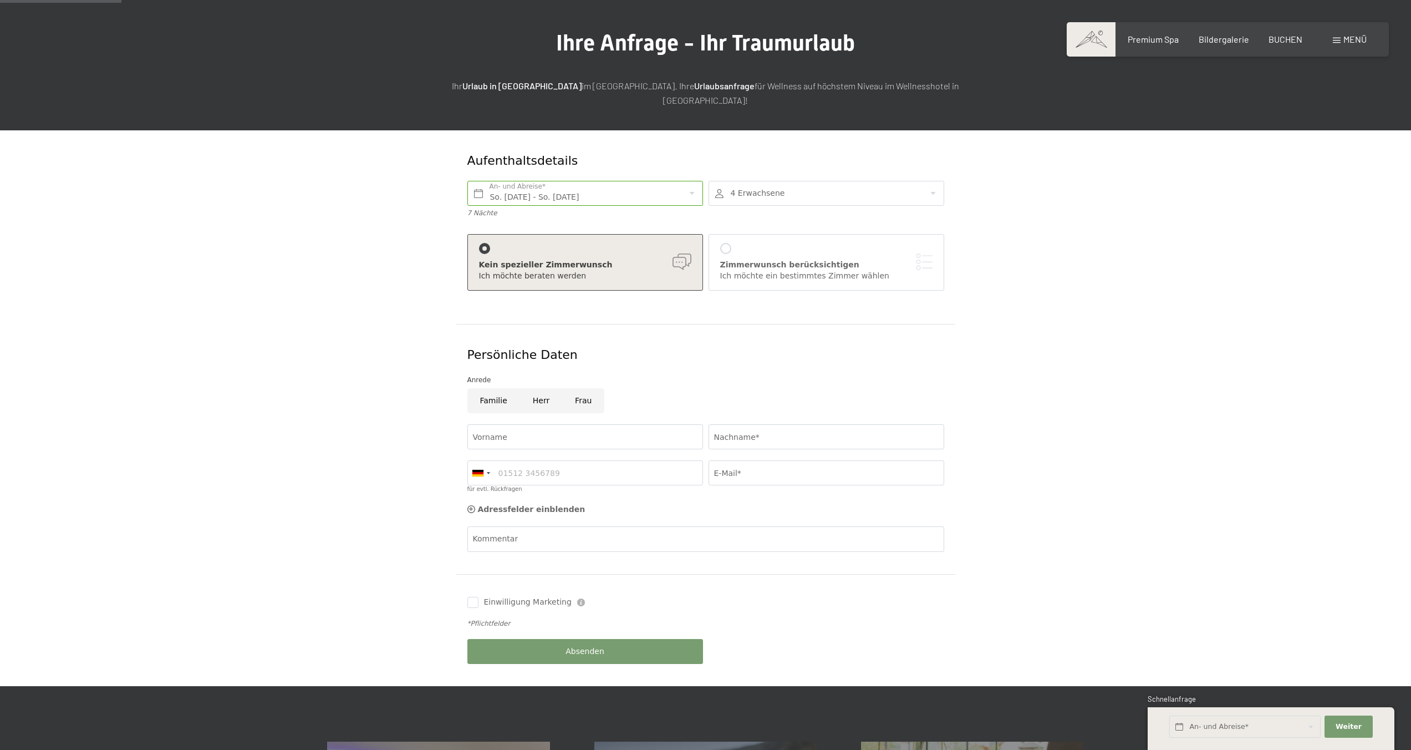
click at [725, 243] on div at bounding box center [725, 248] width 11 height 11
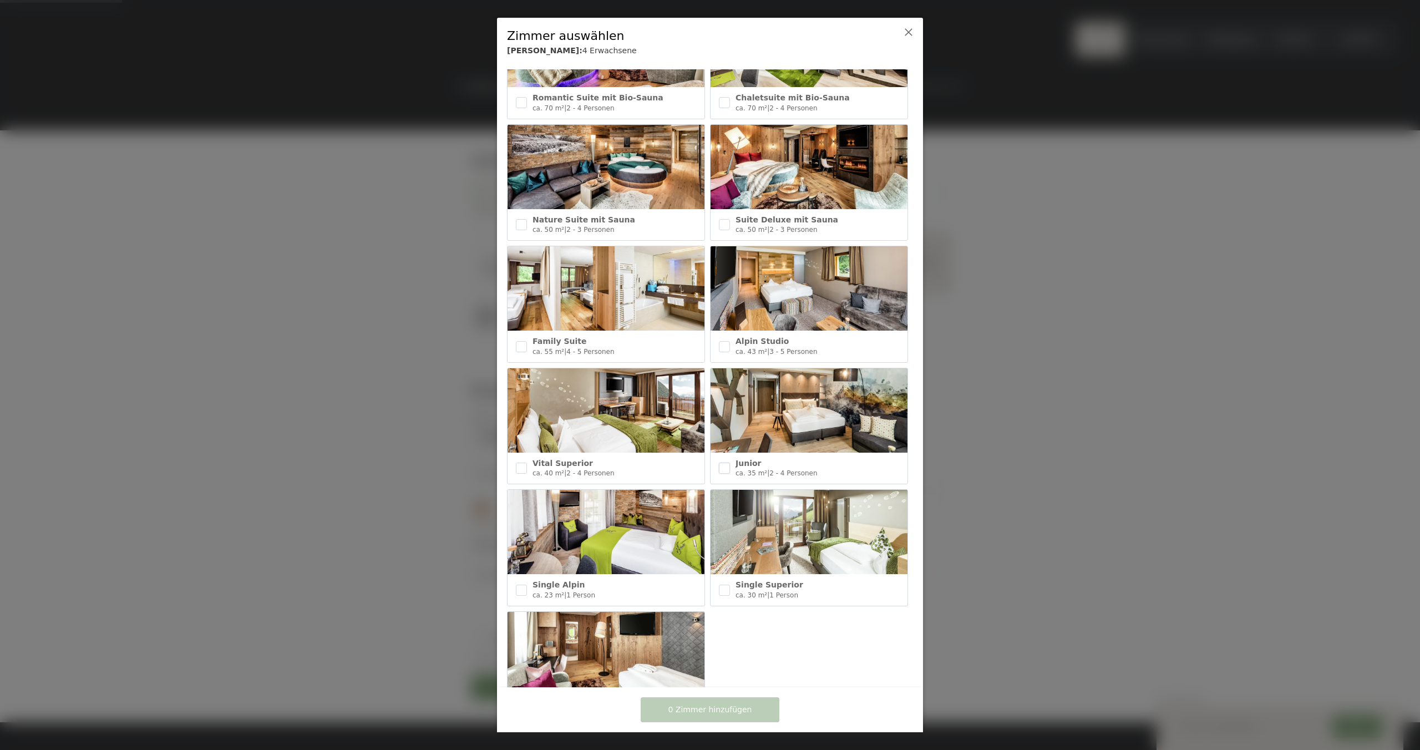
click at [721, 464] on input "checkbox" at bounding box center [724, 467] width 11 height 11
checkbox input "true"
click at [507, 462] on div "Vital Superior ca. 40 m² | 2 - 4 Personen" at bounding box center [605, 467] width 197 height 31
checkbox input "true"
click at [747, 704] on span "2 Zimmer hinzufügen" at bounding box center [710, 709] width 84 height 11
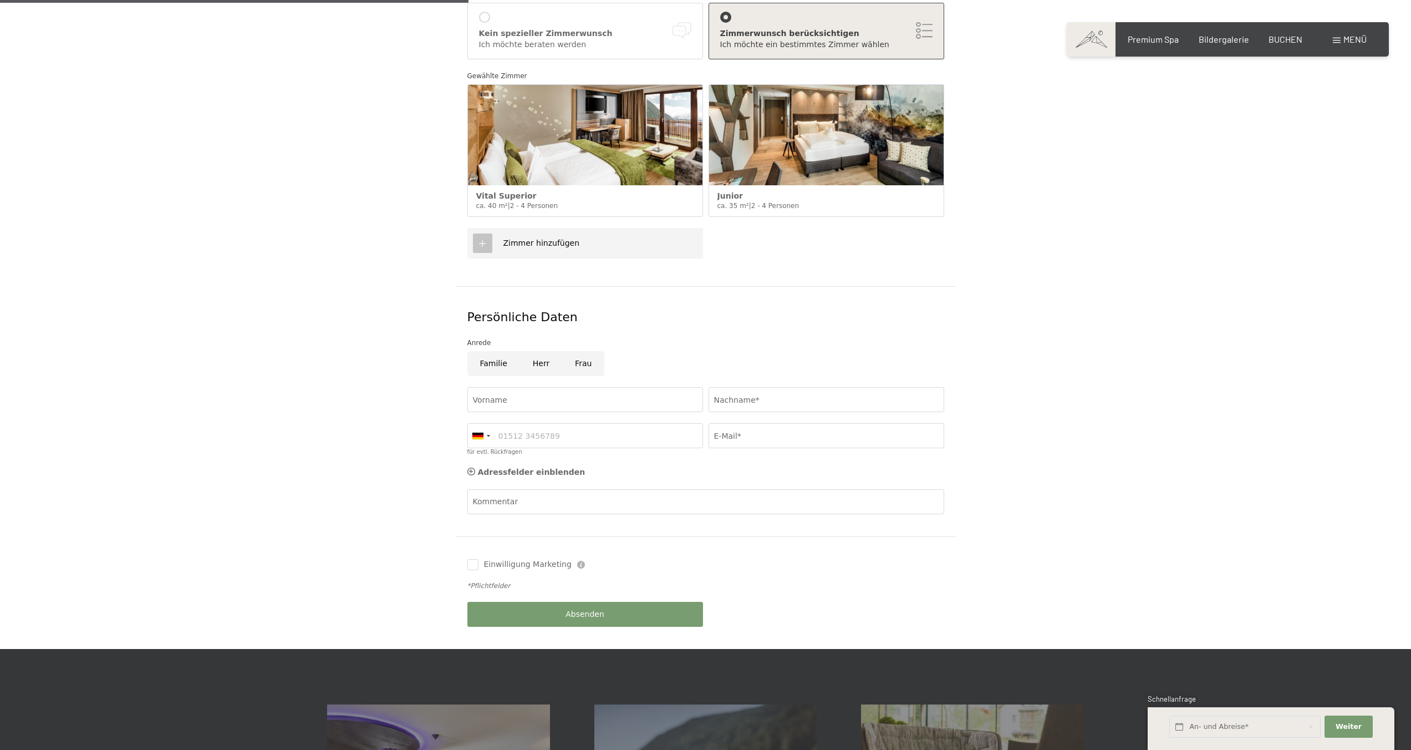
scroll to position [318, 0]
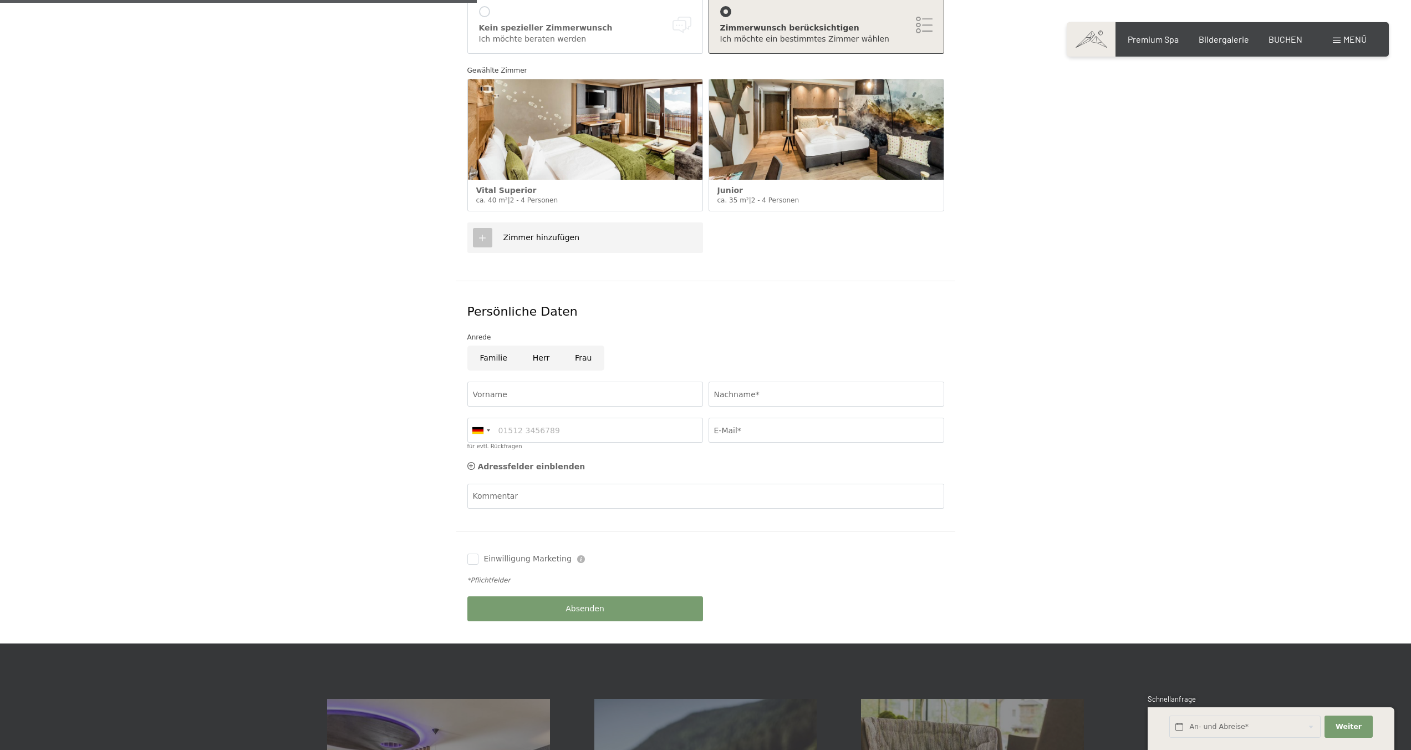
click at [526, 345] on input "Herr" at bounding box center [541, 357] width 42 height 25
radio input "true"
click at [550, 384] on input "Vorname" at bounding box center [585, 394] width 236 height 25
type input "Max"
click at [750, 386] on input "Nachname*" at bounding box center [827, 394] width 236 height 25
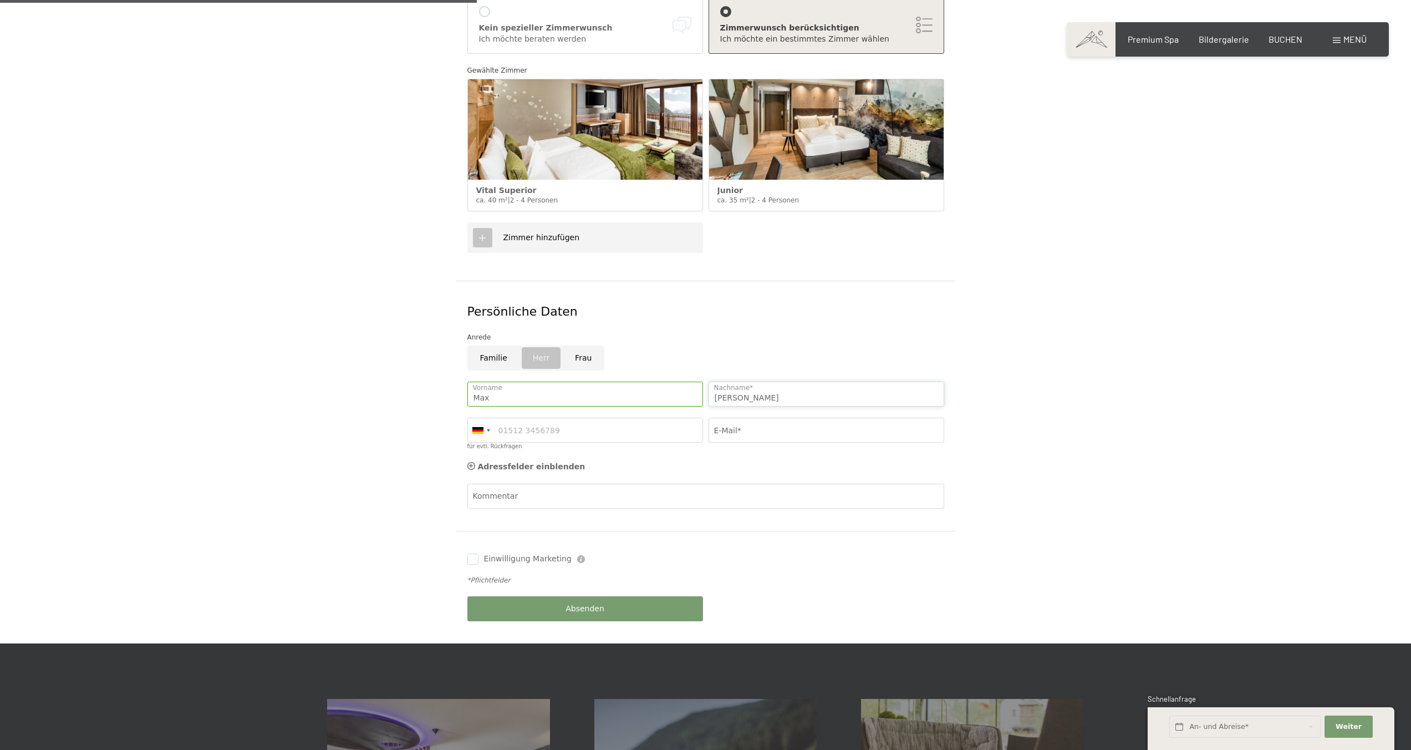
type input "Lammers"
click at [615, 419] on input "für evtl. Rückfragen" at bounding box center [585, 430] width 236 height 25
type input "15165156418"
click at [775, 418] on input "E-Mail*" at bounding box center [827, 430] width 236 height 25
type input "max@madayo.de"
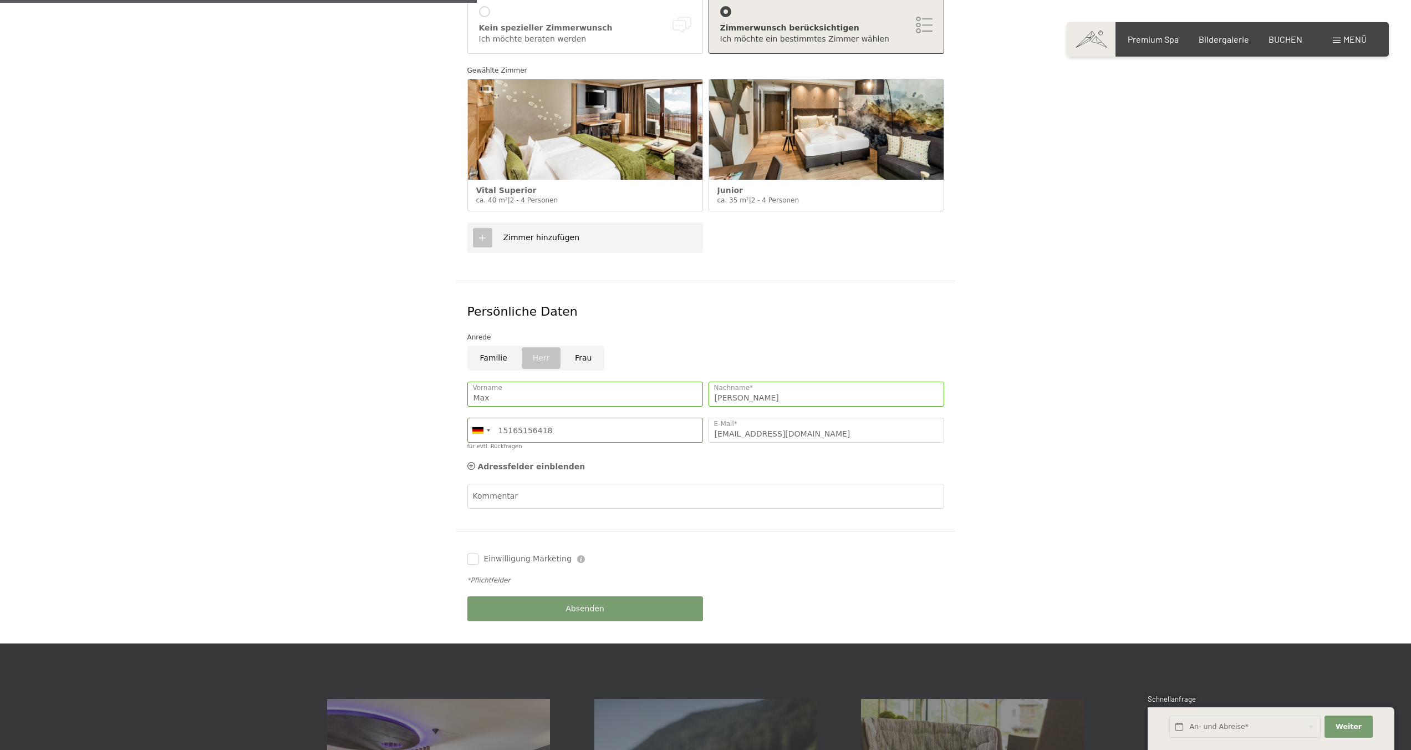
click at [477, 553] on input "Einwilligung Marketing" at bounding box center [472, 558] width 11 height 11
checkbox input "true"
click at [538, 596] on button "Absenden" at bounding box center [585, 608] width 236 height 25
